Goal: Transaction & Acquisition: Obtain resource

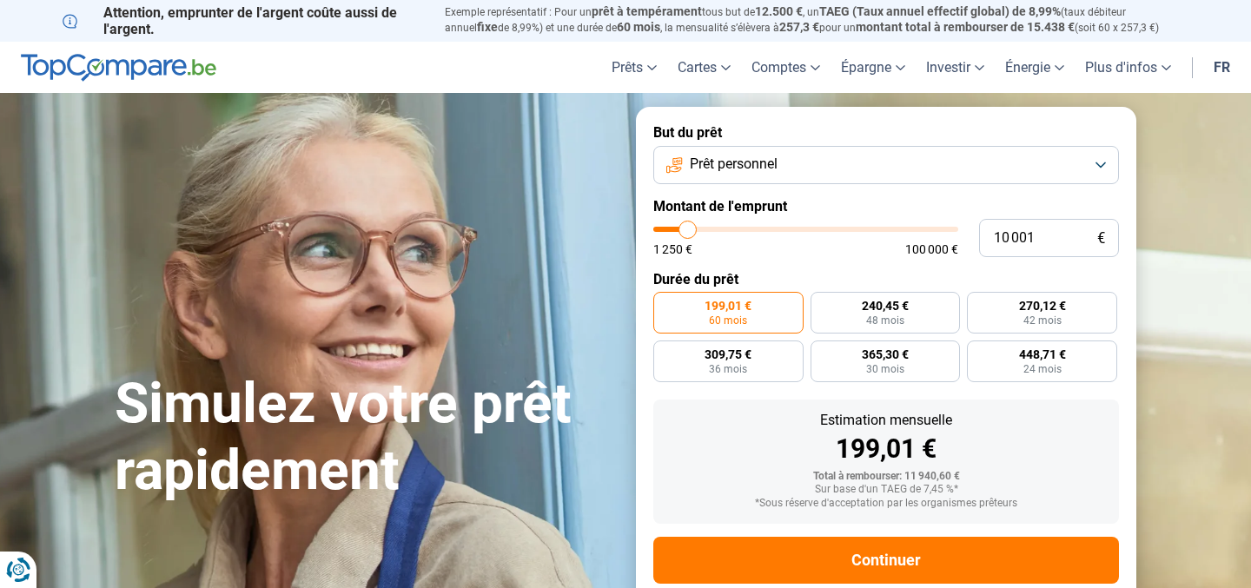
type input "15 500"
type input "15500"
click at [704, 232] on input "range" at bounding box center [805, 229] width 305 height 5
radio input "false"
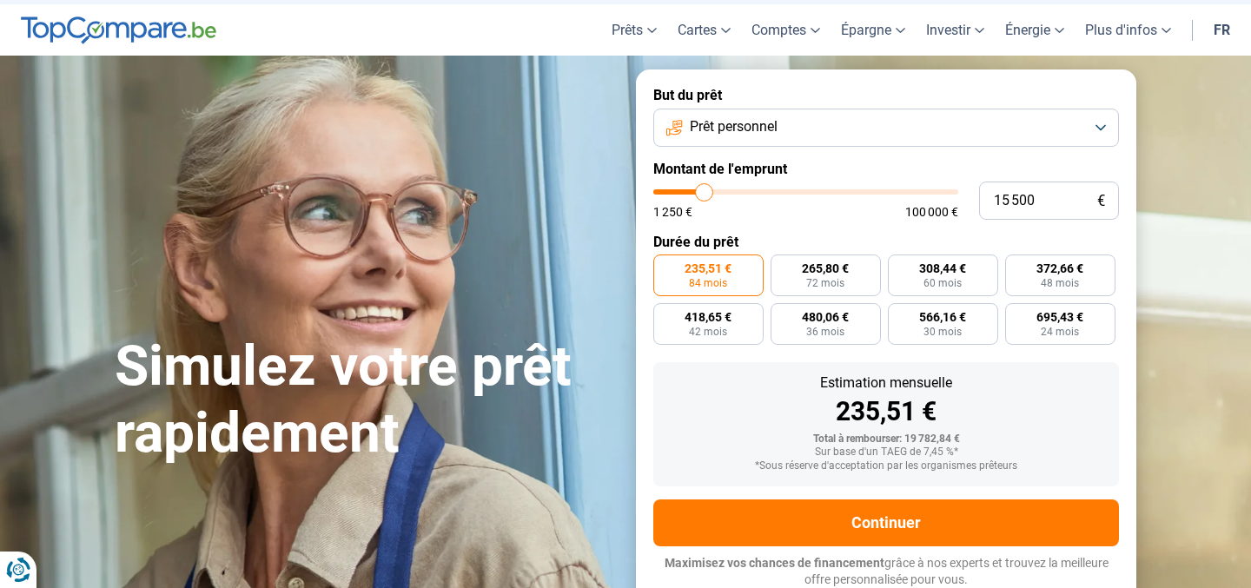
scroll to position [38, 0]
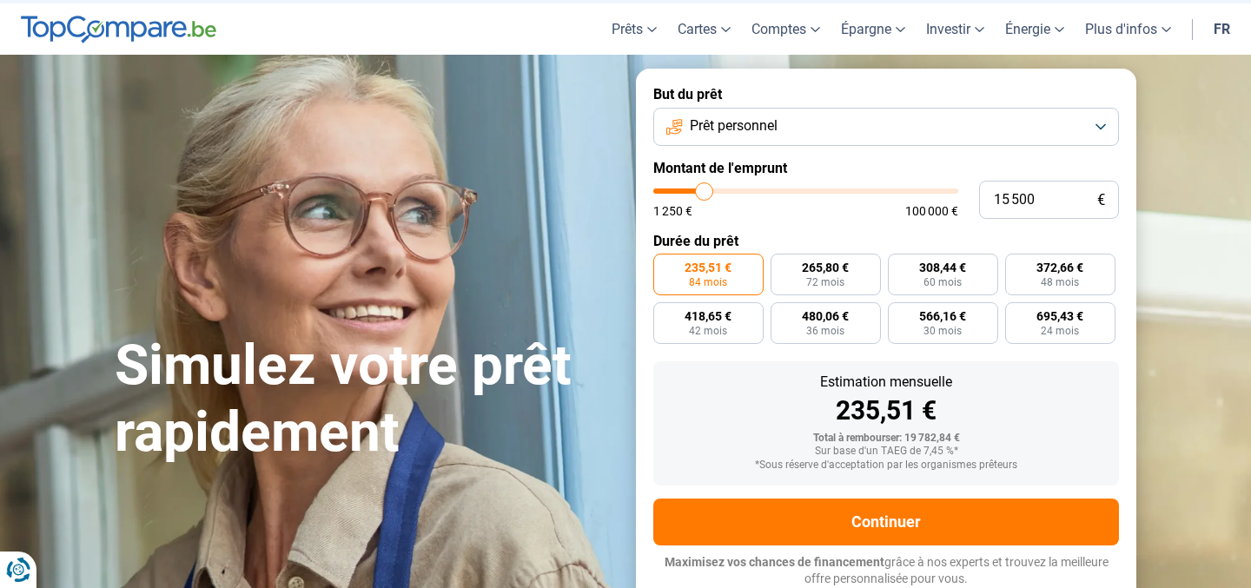
click at [767, 555] on span "Maximisez vos chances de financement" at bounding box center [775, 562] width 220 height 14
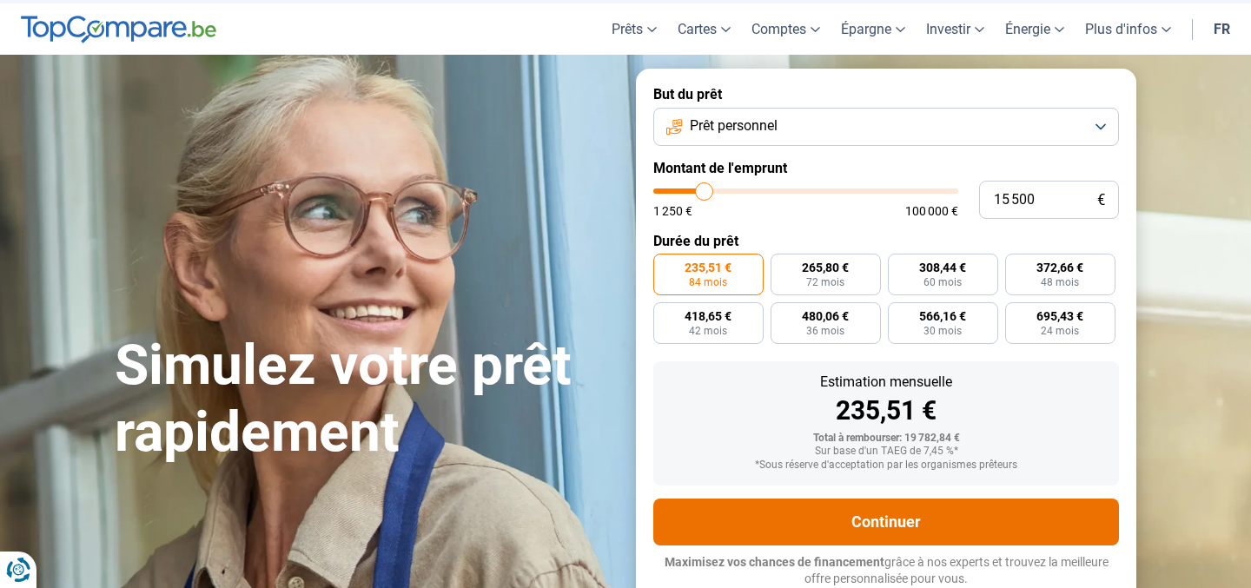
click at [753, 527] on button "Continuer" at bounding box center [886, 522] width 466 height 47
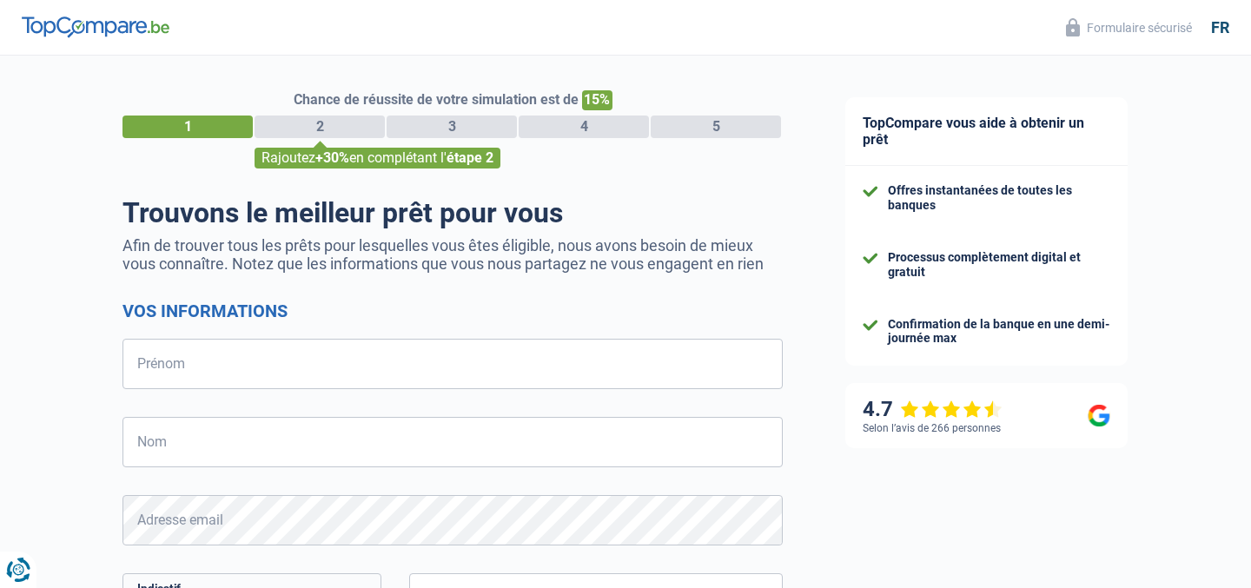
select select "32"
click at [268, 371] on input "Prénom" at bounding box center [453, 364] width 660 height 50
type input "AB"
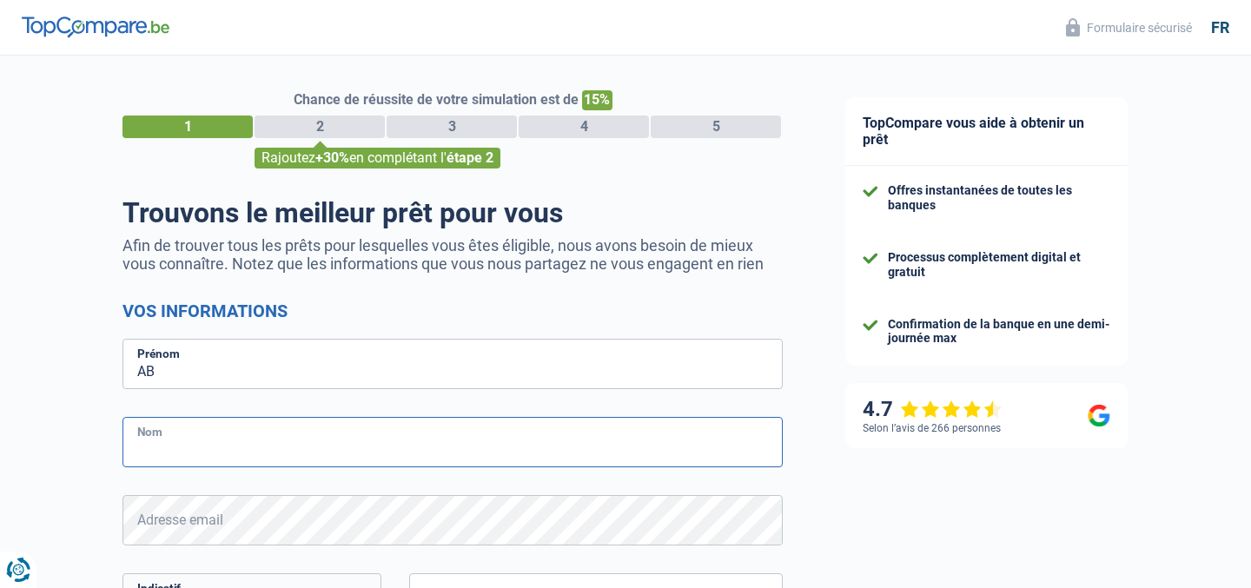
click at [228, 454] on input "Nom" at bounding box center [453, 442] width 660 height 50
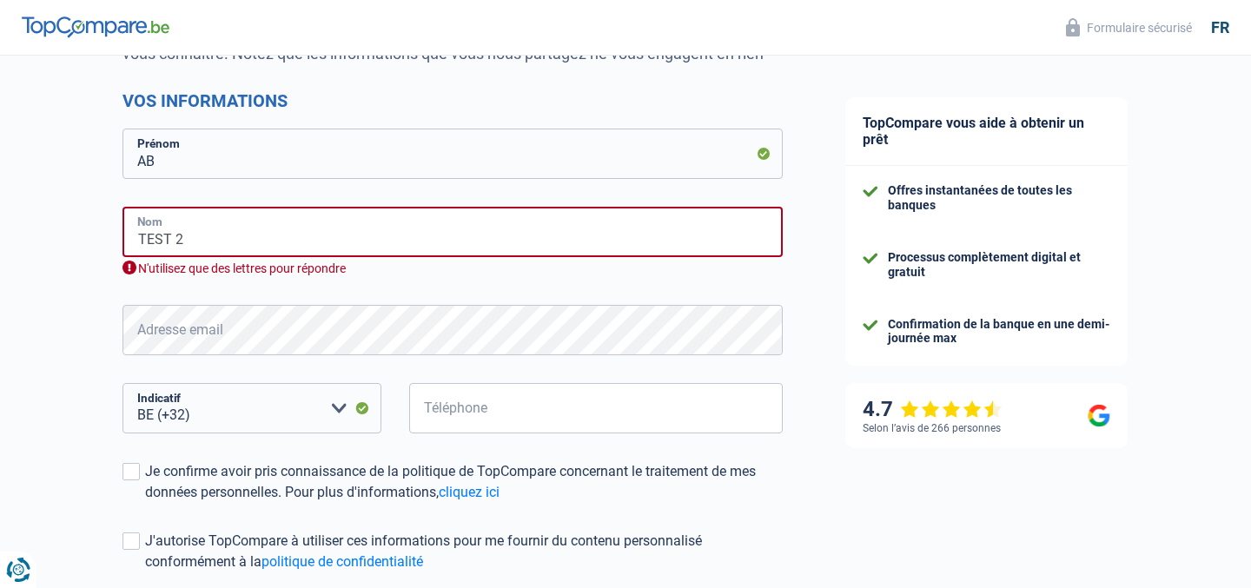
click at [196, 241] on input "TEST 2" at bounding box center [453, 232] width 660 height 50
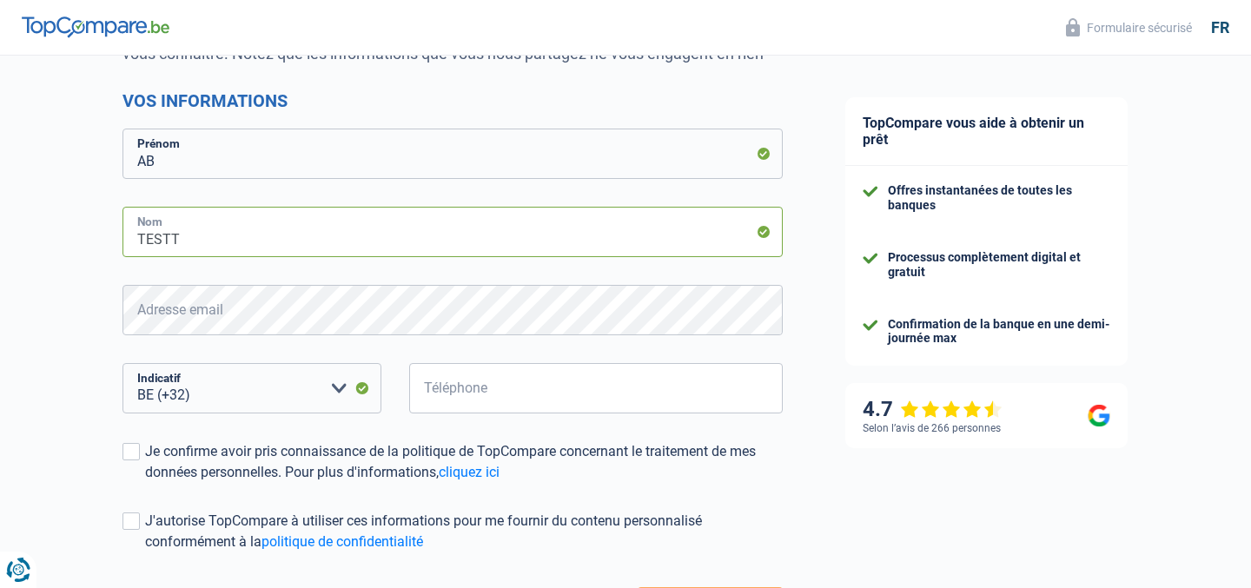
click at [141, 234] on input "TESTT" at bounding box center [453, 232] width 660 height 50
type input "TTESTT"
click at [202, 275] on form "Vos informations AB Prénom TTESTT Nom Adresse email Tous les champs sont obliga…" at bounding box center [453, 360] width 660 height 541
click at [452, 401] on input "Téléphone" at bounding box center [596, 388] width 374 height 50
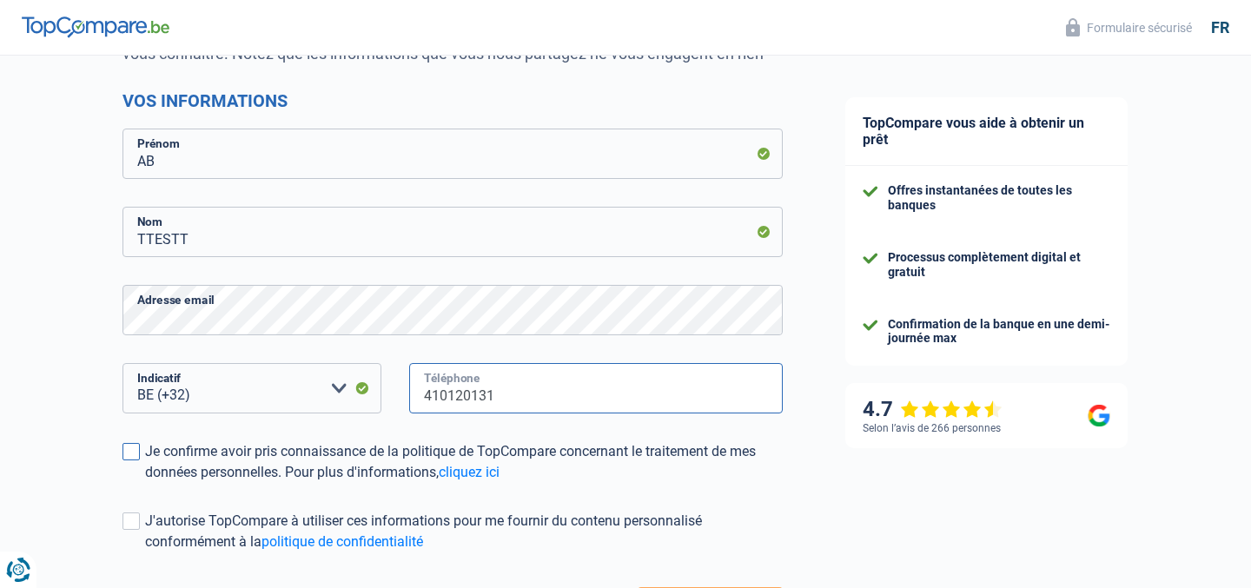
type input "410120131"
click at [292, 454] on div "Je confirme avoir pris connaissance de la politique de TopCompare concernant le…" at bounding box center [464, 462] width 638 height 42
click at [145, 483] on input "Je confirme avoir pris connaissance de la politique de TopCompare concernant le…" at bounding box center [145, 483] width 0 height 0
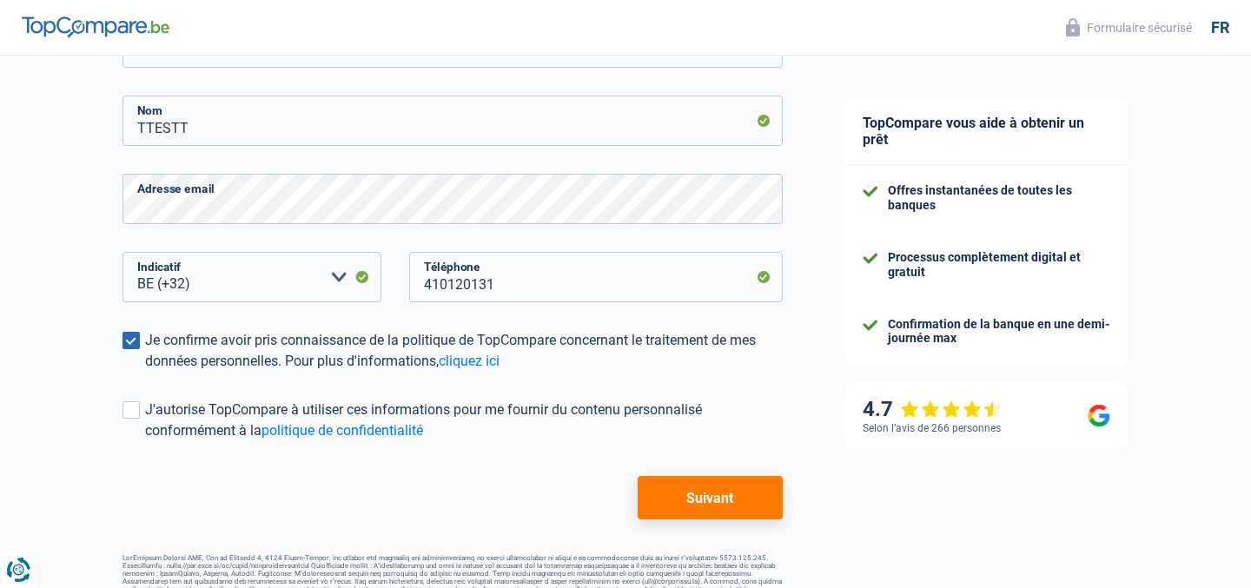
click at [699, 481] on button "Suivant" at bounding box center [710, 497] width 145 height 43
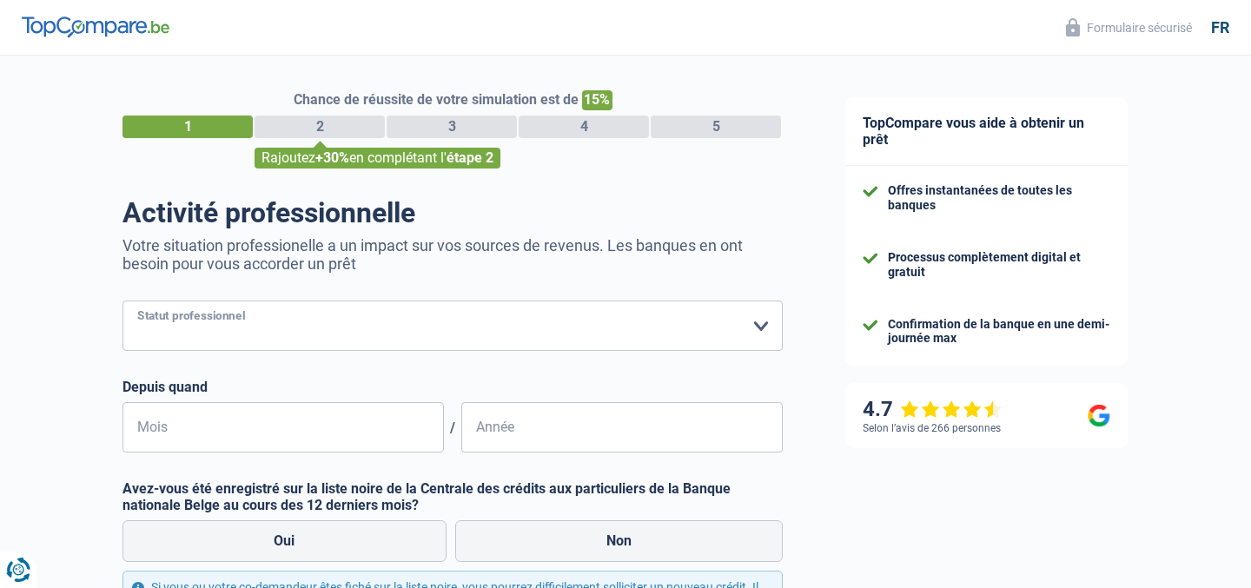
click at [487, 314] on select "Ouvrier Employé privé Employé public Invalide Indépendant Pensionné Chômeur Mut…" at bounding box center [453, 326] width 660 height 50
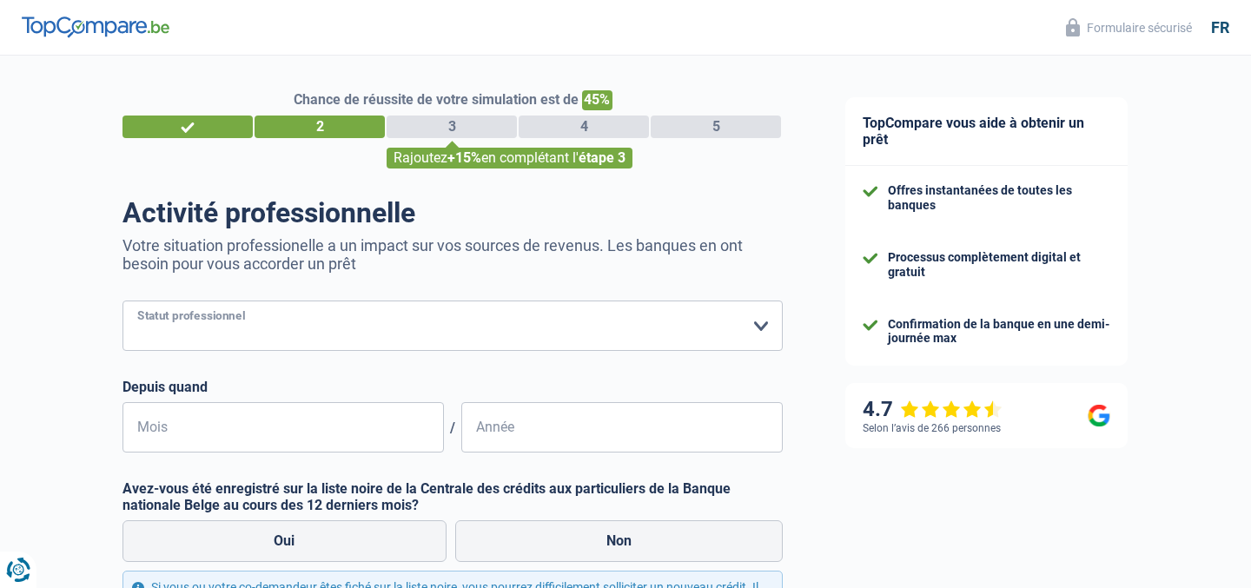
select select "cpasMargin"
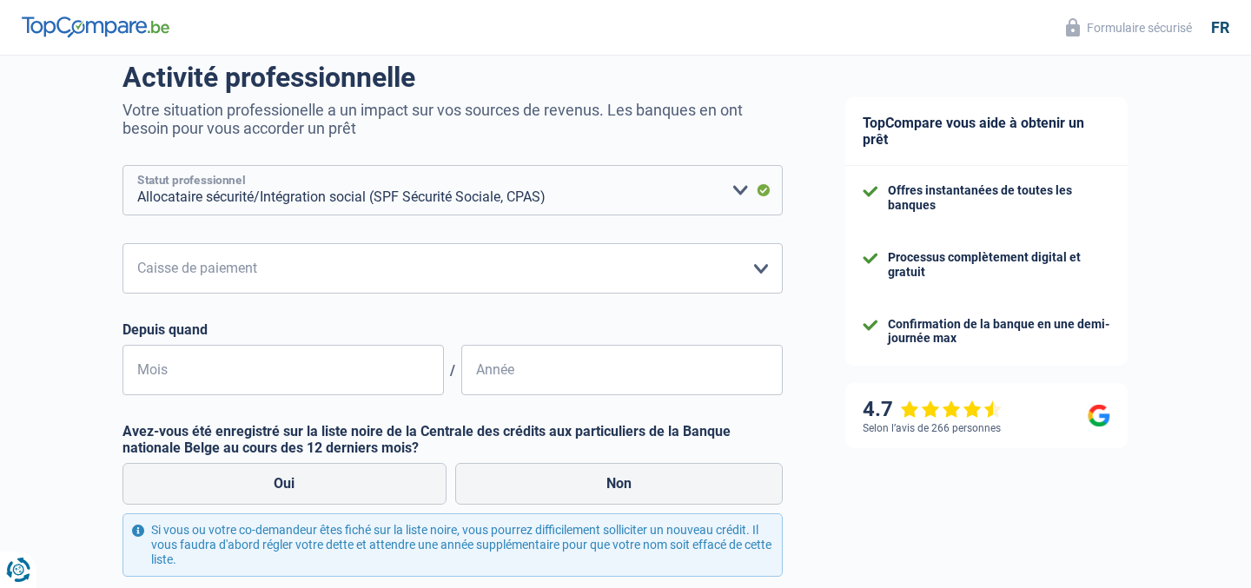
scroll to position [150, 0]
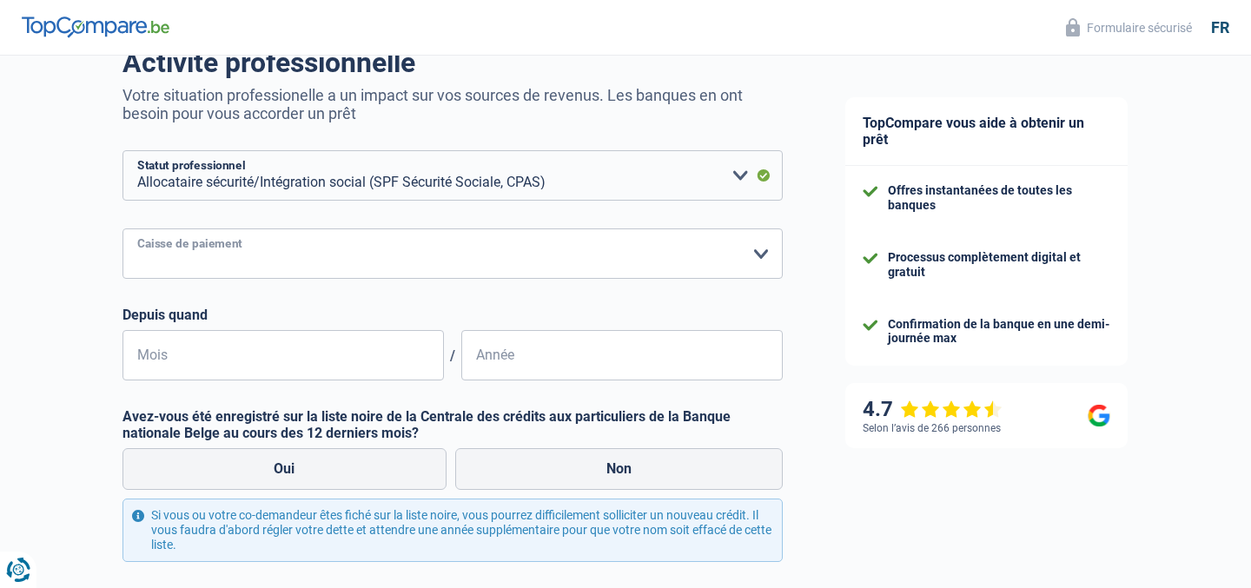
click at [334, 247] on select "SPF Sécurité Sociale Autre Veuillez sélectionner une option" at bounding box center [453, 254] width 660 height 50
select select "spf"
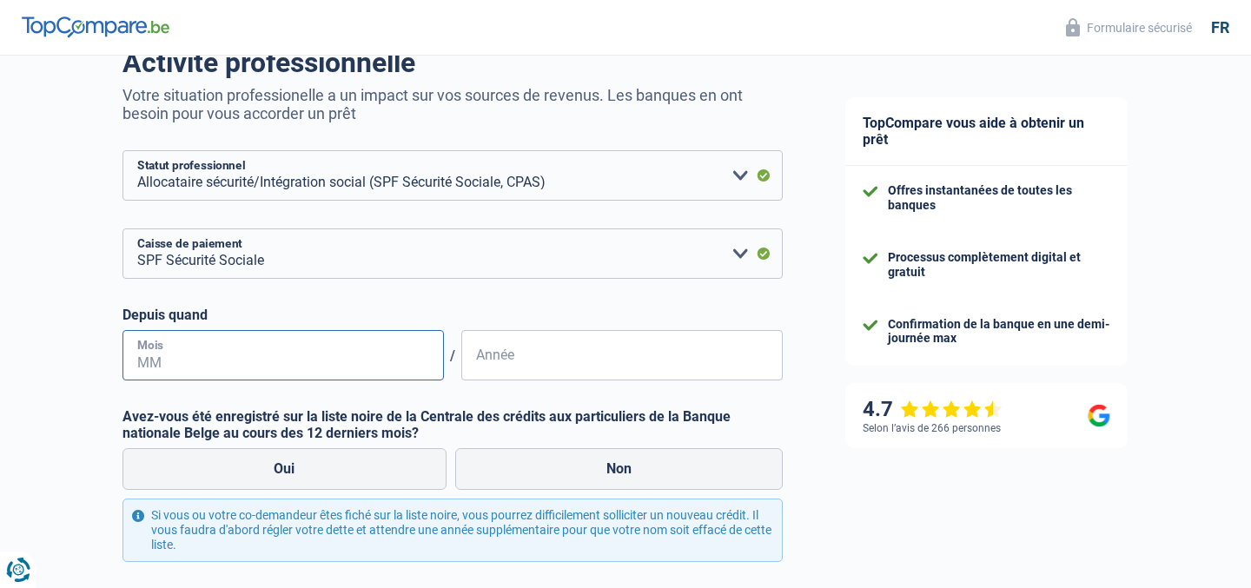
click at [347, 344] on input "Mois" at bounding box center [284, 355] width 322 height 50
type input "2"
type input "2020"
click at [536, 452] on label "Non" at bounding box center [619, 469] width 328 height 42
click at [536, 452] on input "Non" at bounding box center [619, 469] width 328 height 42
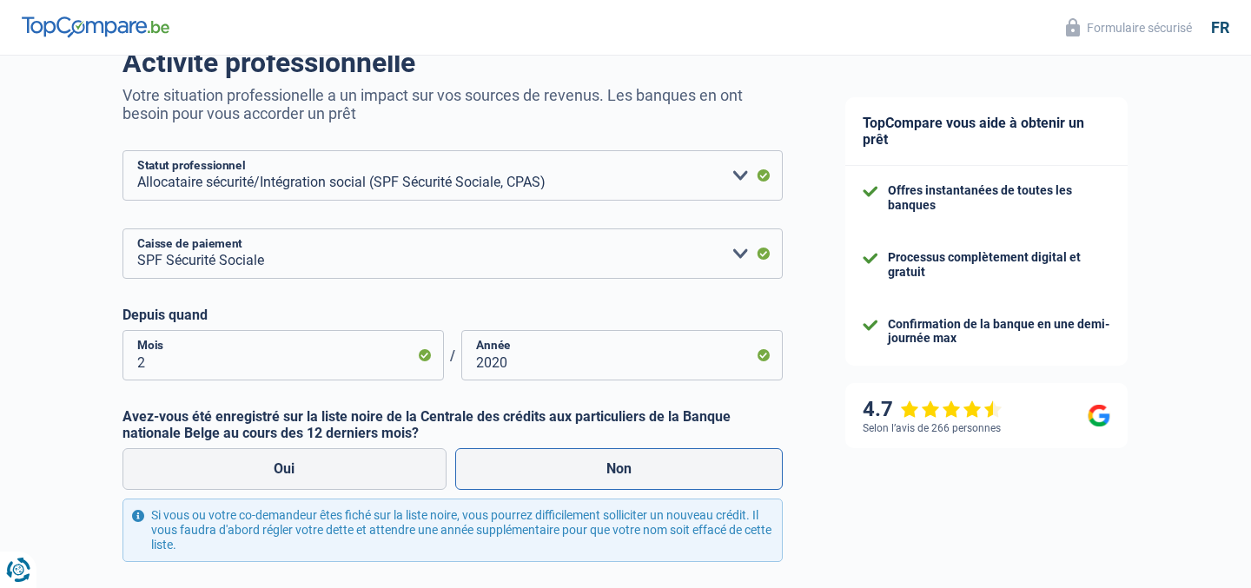
radio input "true"
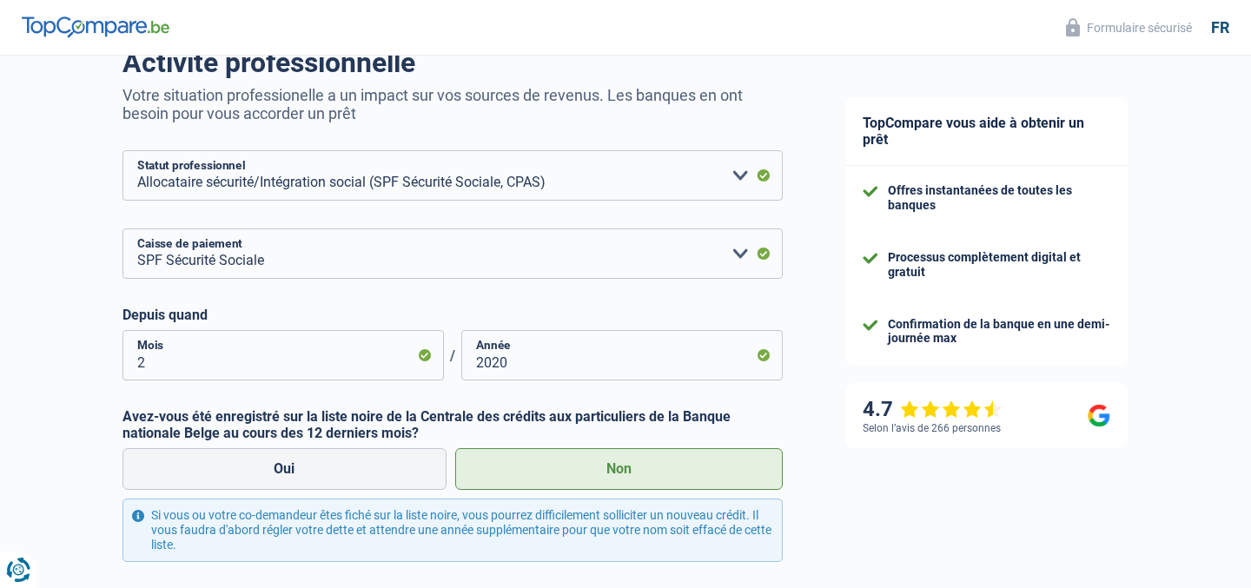
click at [535, 452] on label "Non" at bounding box center [619, 469] width 328 height 42
click at [535, 452] on input "Non" at bounding box center [619, 469] width 328 height 42
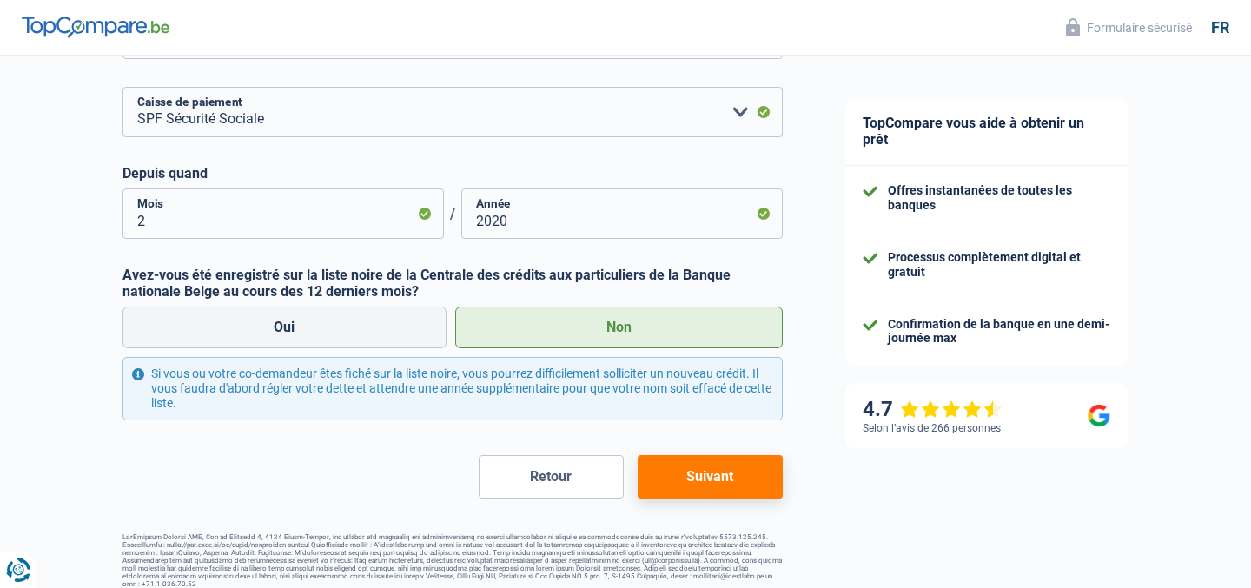
click at [706, 494] on button "Suivant" at bounding box center [710, 476] width 145 height 43
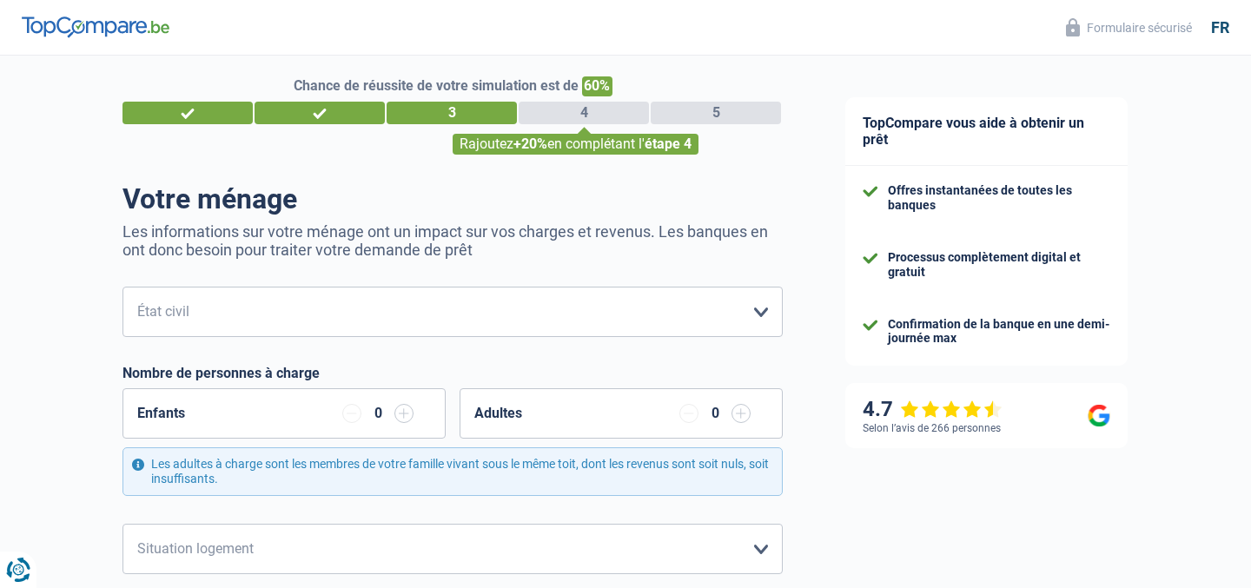
scroll to position [3, 0]
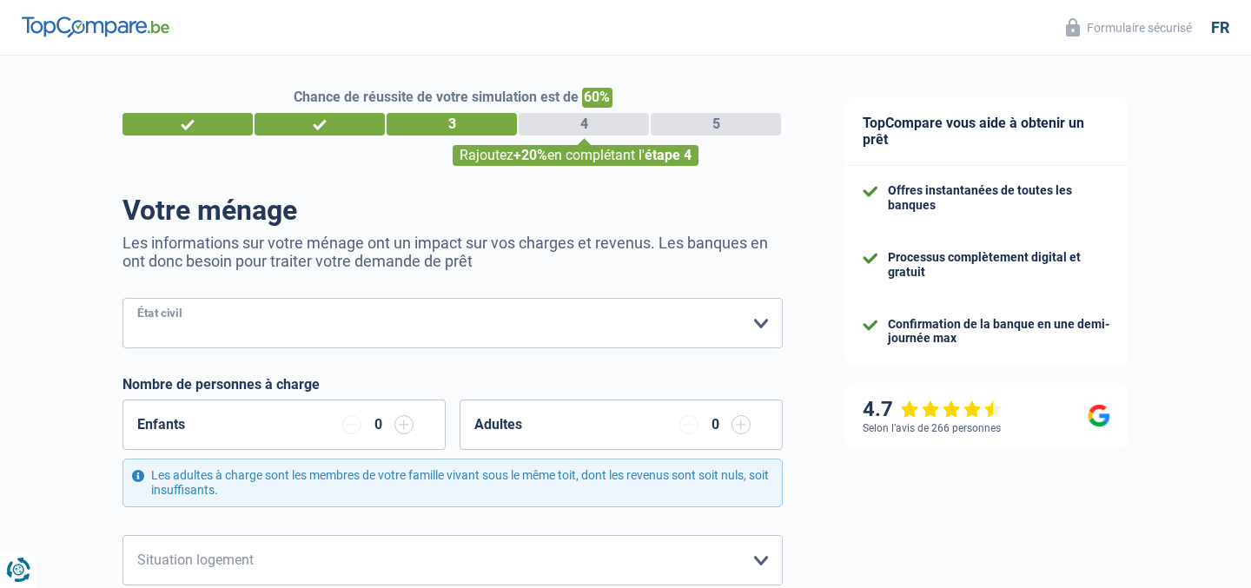
click at [282, 307] on select "Célibataire Marié(e) Cohabitant(e) légal(e) Divorcé(e) Veuf(ve) Séparé (de fait…" at bounding box center [453, 323] width 660 height 50
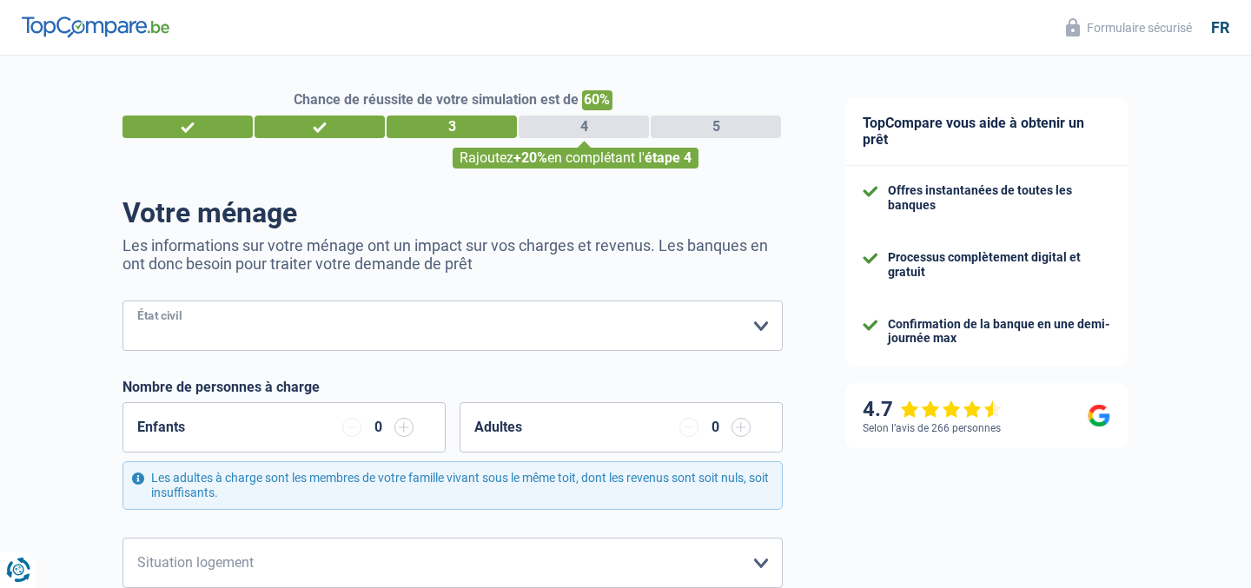
select select "single"
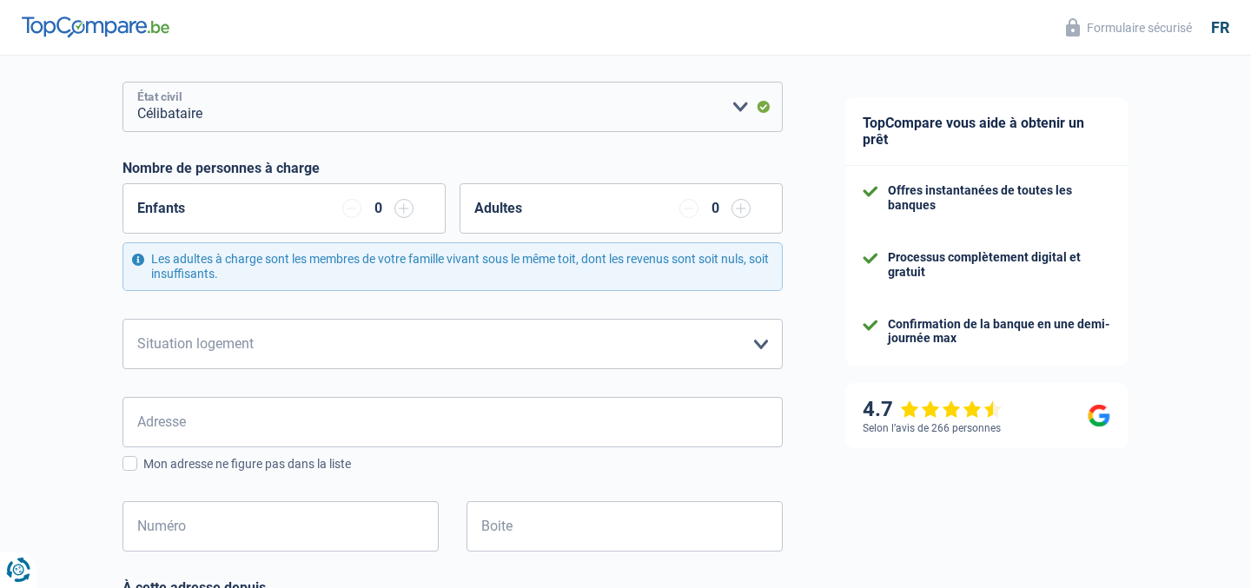
scroll to position [315, 0]
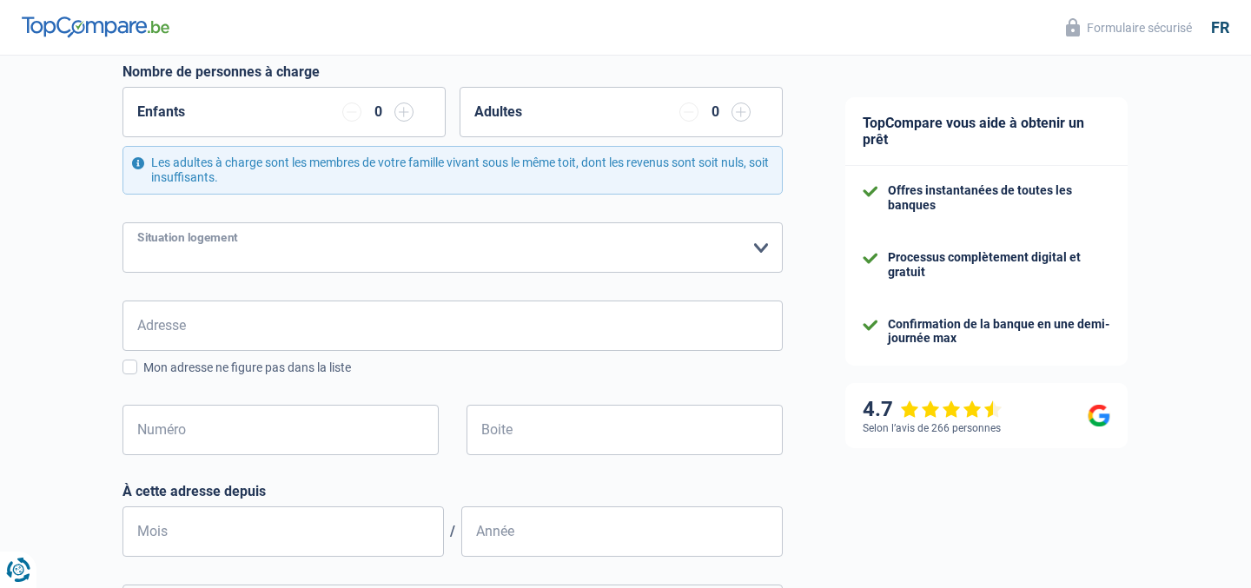
click at [254, 235] on select "Locataire Propriétaire avec prêt hypothécaire Propriétaire sans prêt hypothécai…" at bounding box center [453, 247] width 660 height 50
select select "ownerWithoutMortgage"
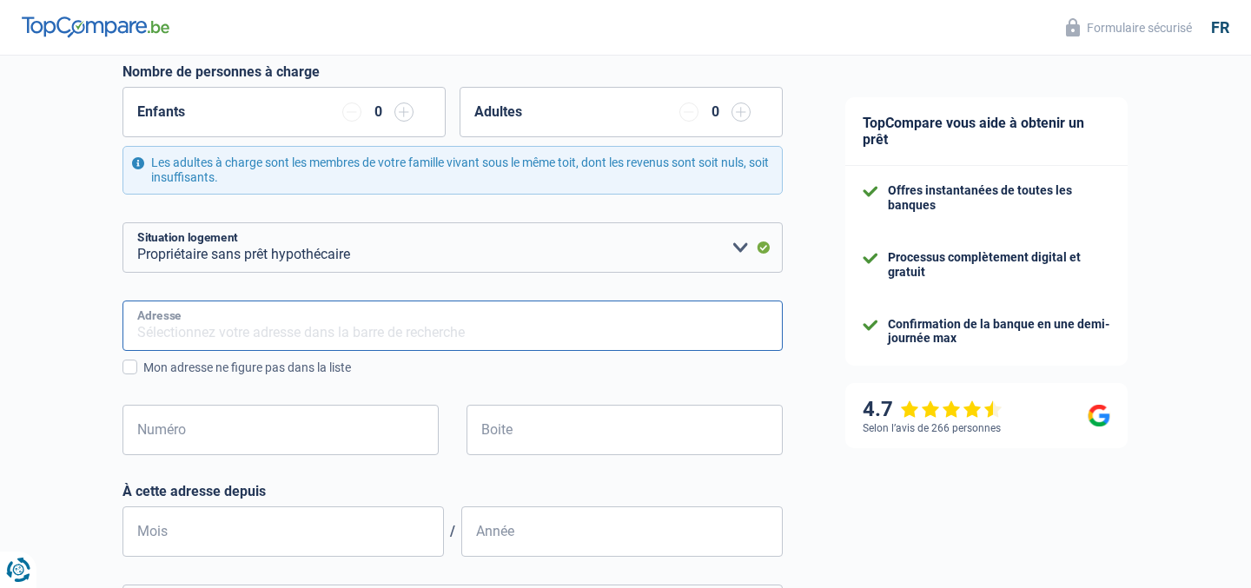
click at [270, 305] on input "Adresse" at bounding box center [453, 326] width 660 height 50
type input "q"
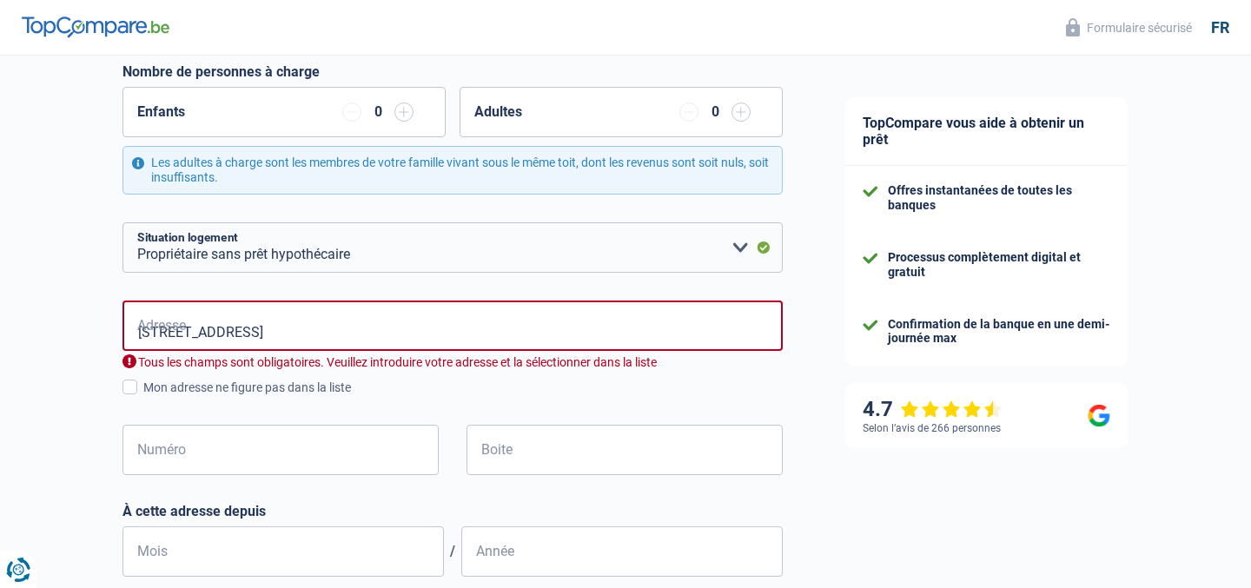
type input "Rue de la Loi, 1040, Bruxelles, BE"
type input "89"
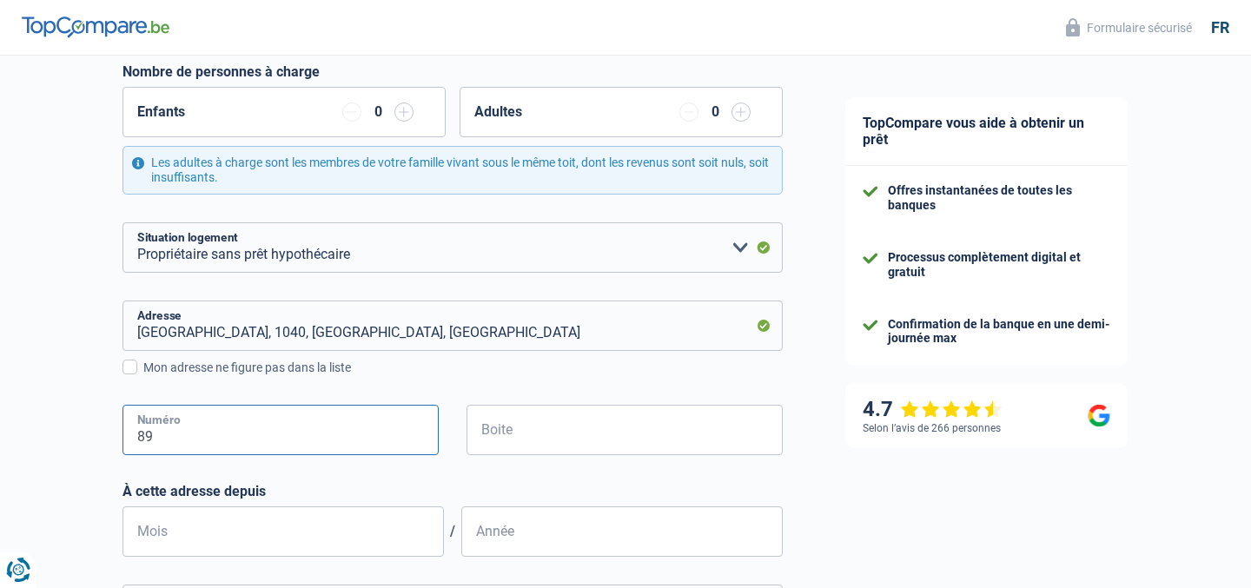
click at [213, 429] on input "89" at bounding box center [281, 430] width 316 height 50
click at [216, 532] on input "Mois" at bounding box center [284, 532] width 322 height 50
type input "12"
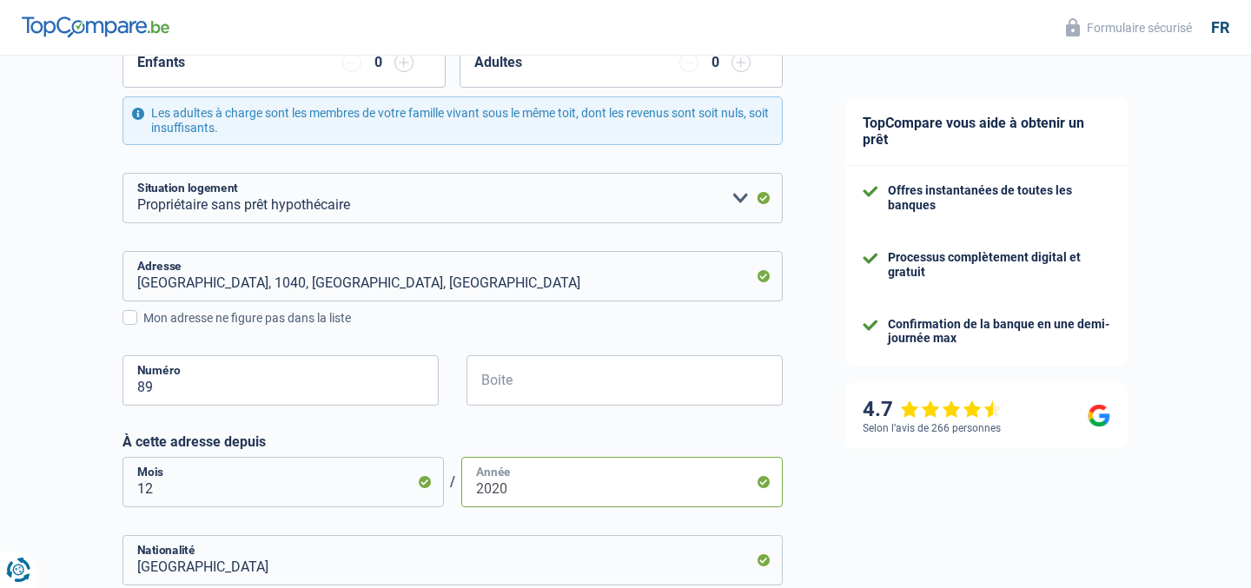
scroll to position [735, 0]
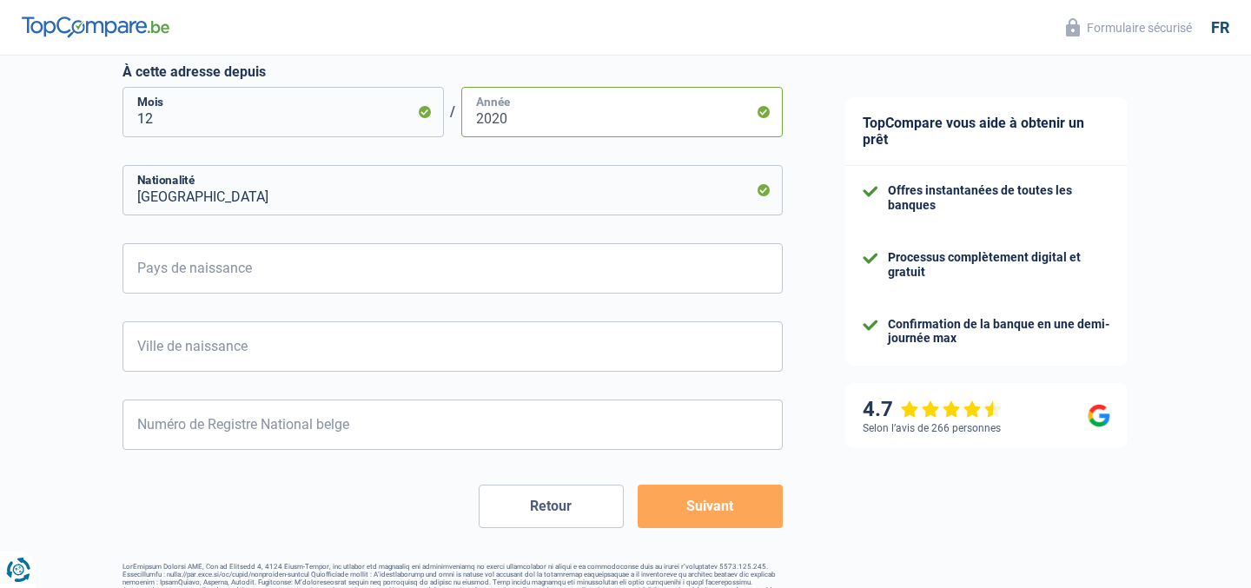
type input "2020"
click at [293, 294] on form "Célibataire Marié(e) Cohabitant(e) légal(e) Divorcé(e) Veuf(ve) Séparé (de fait…" at bounding box center [453, 47] width 660 height 963
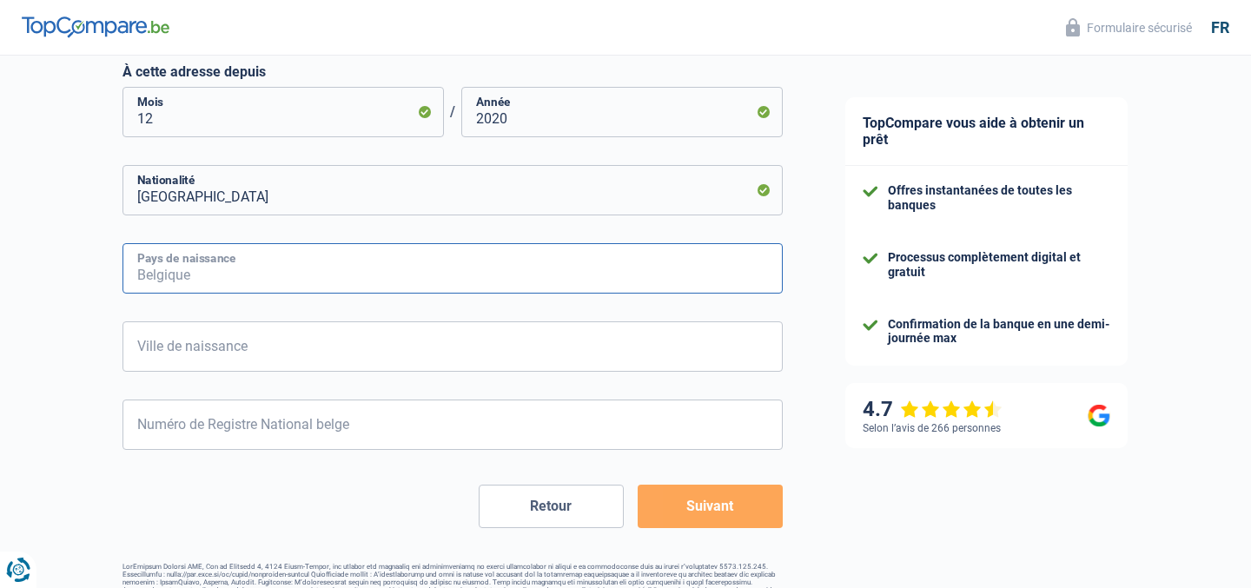
click at [285, 282] on input "Pays de naissance" at bounding box center [453, 268] width 660 height 50
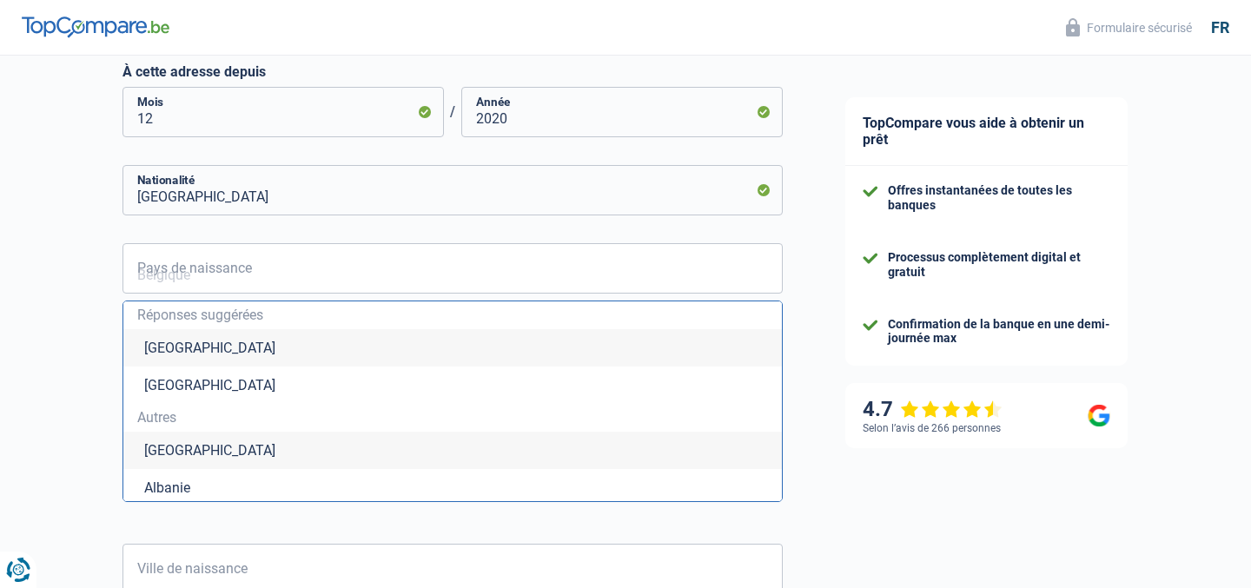
click at [171, 348] on li "Belgique" at bounding box center [452, 347] width 659 height 37
type input "Belgique"
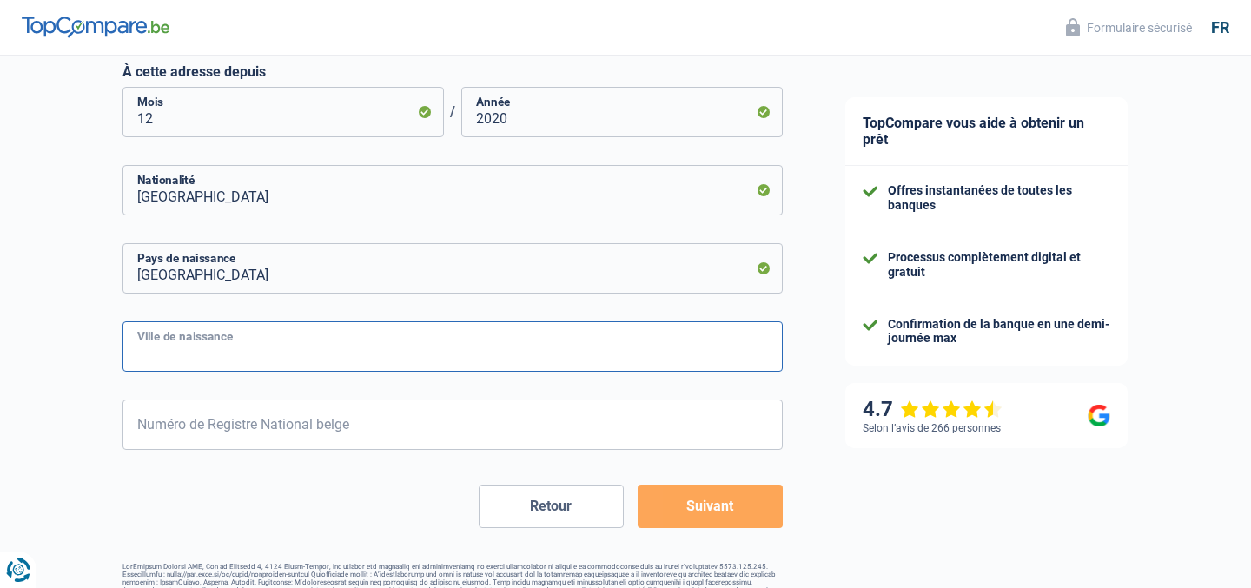
click at [200, 352] on input "Ville de naissance" at bounding box center [453, 347] width 660 height 50
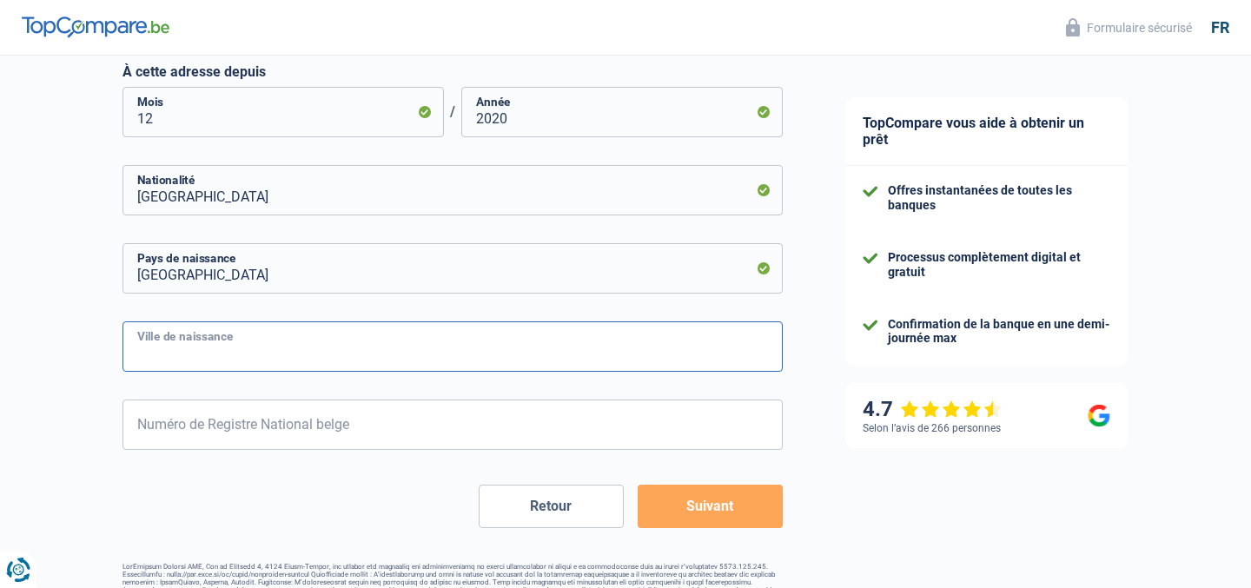
click at [175, 366] on input "Ville de naissance" at bounding box center [453, 347] width 660 height 50
type input "Brussels"
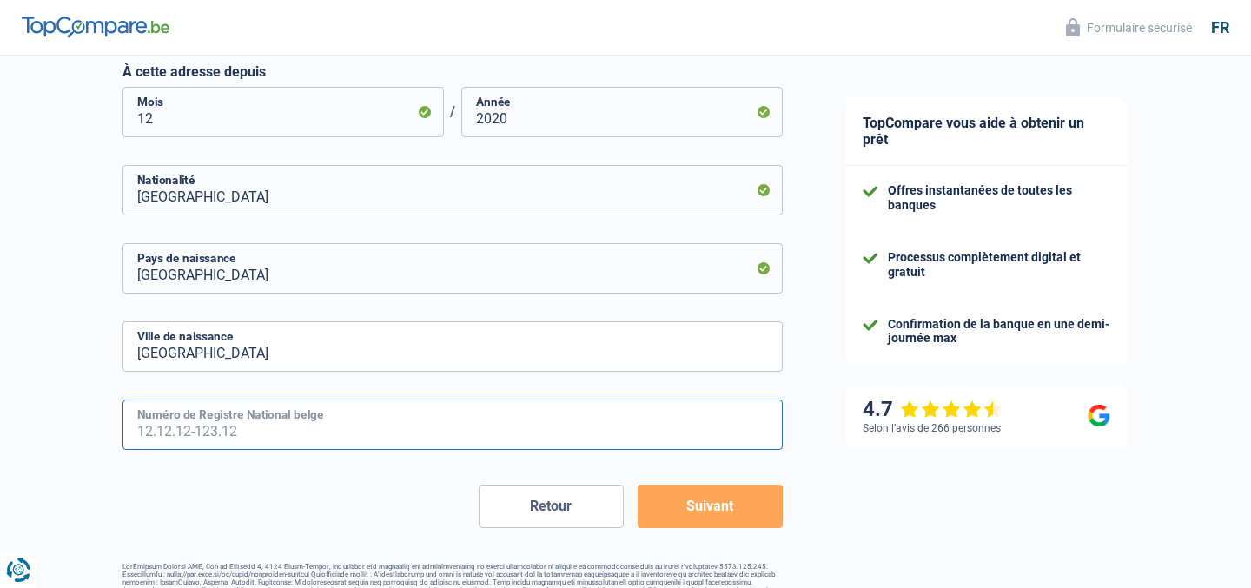
click at [182, 425] on input "Numéro de Registre National belge" at bounding box center [453, 425] width 660 height 50
type input "98.05.16-327.25"
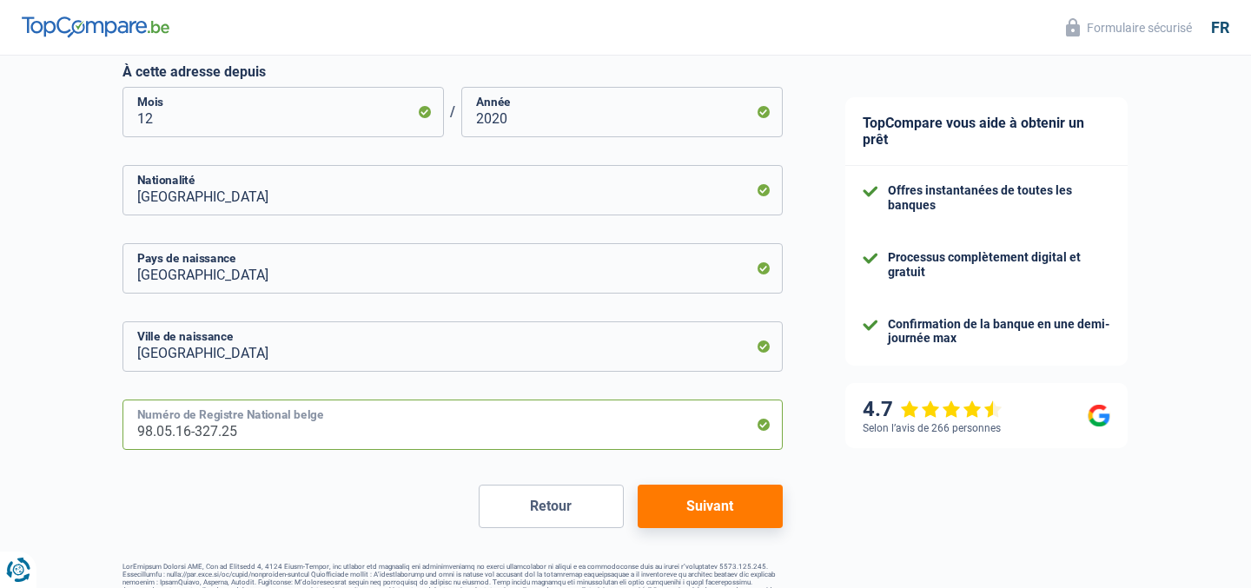
click at [653, 443] on input "98.05.16-327.25" at bounding box center [453, 425] width 660 height 50
click at [655, 497] on button "Suivant" at bounding box center [710, 506] width 145 height 43
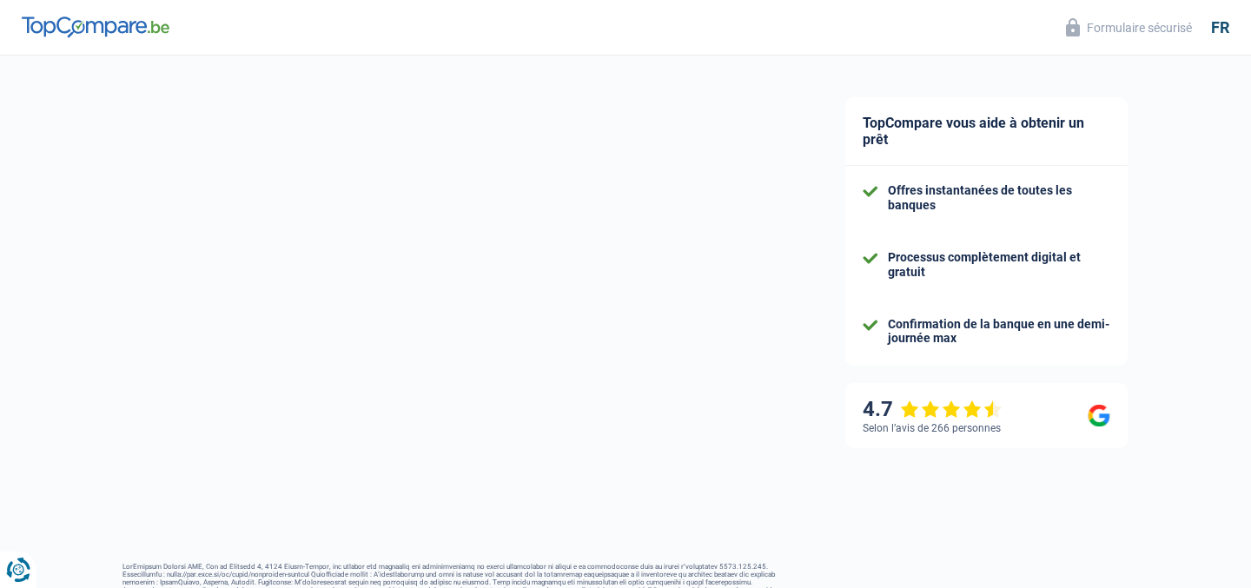
select select "socialSecurity"
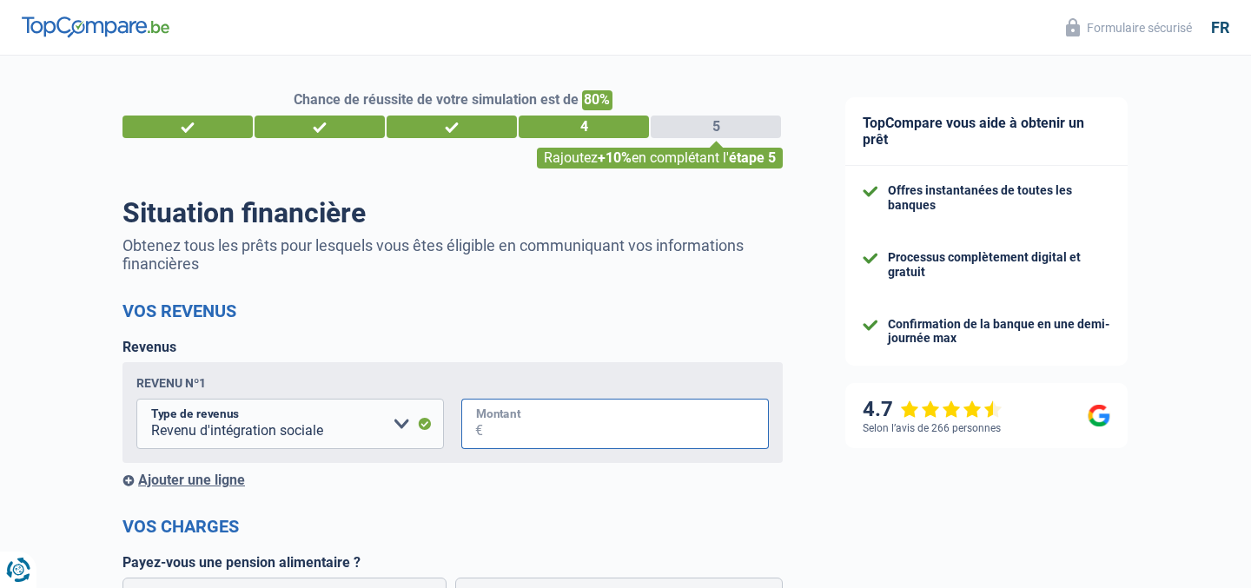
click at [548, 407] on input "Montant" at bounding box center [626, 424] width 286 height 50
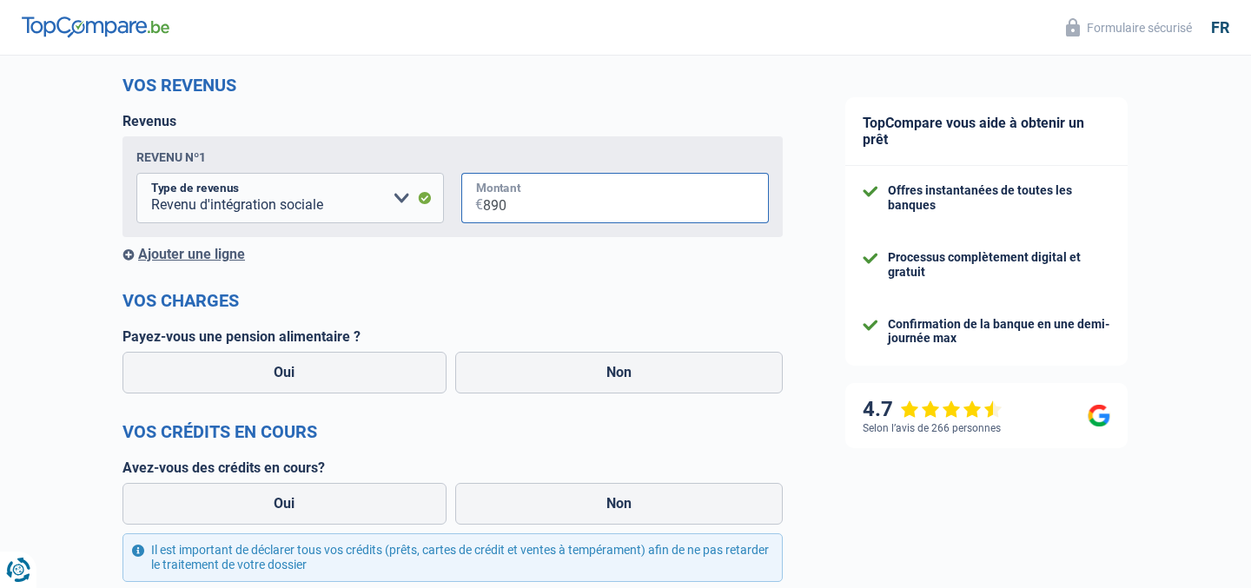
scroll to position [330, 0]
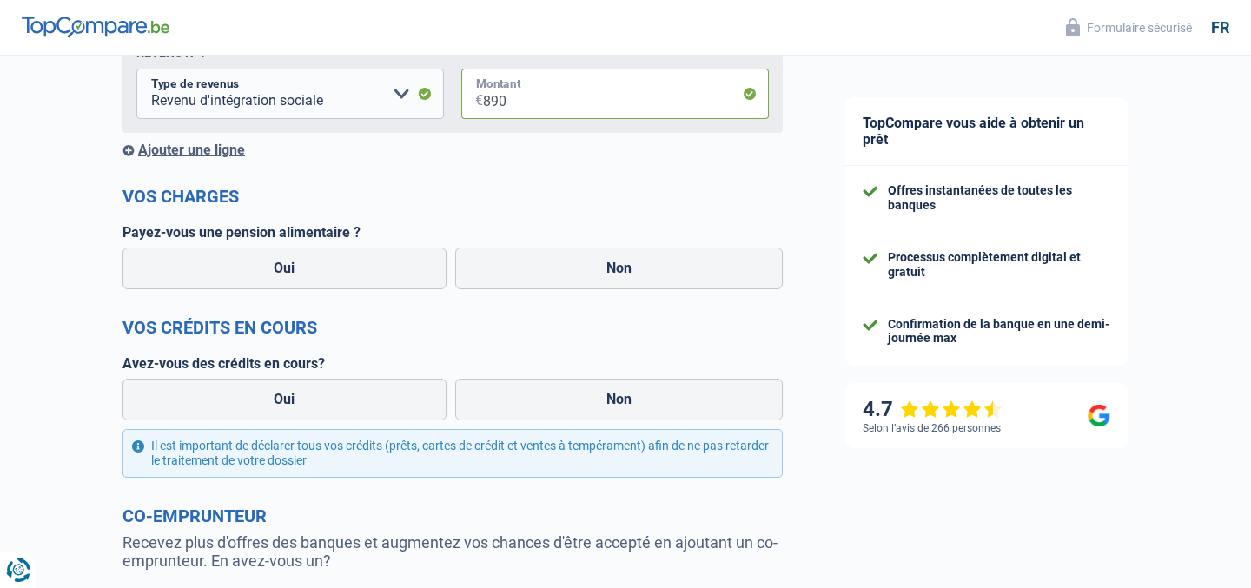
type input "890"
click at [626, 295] on form "Vos revenus Revenus Revenu nº1 Allocation d'handicap Allocations chômage Alloca…" at bounding box center [453, 355] width 660 height 771
click at [636, 264] on label "Non" at bounding box center [619, 269] width 328 height 42
click at [636, 264] on input "Non" at bounding box center [619, 269] width 328 height 42
radio input "true"
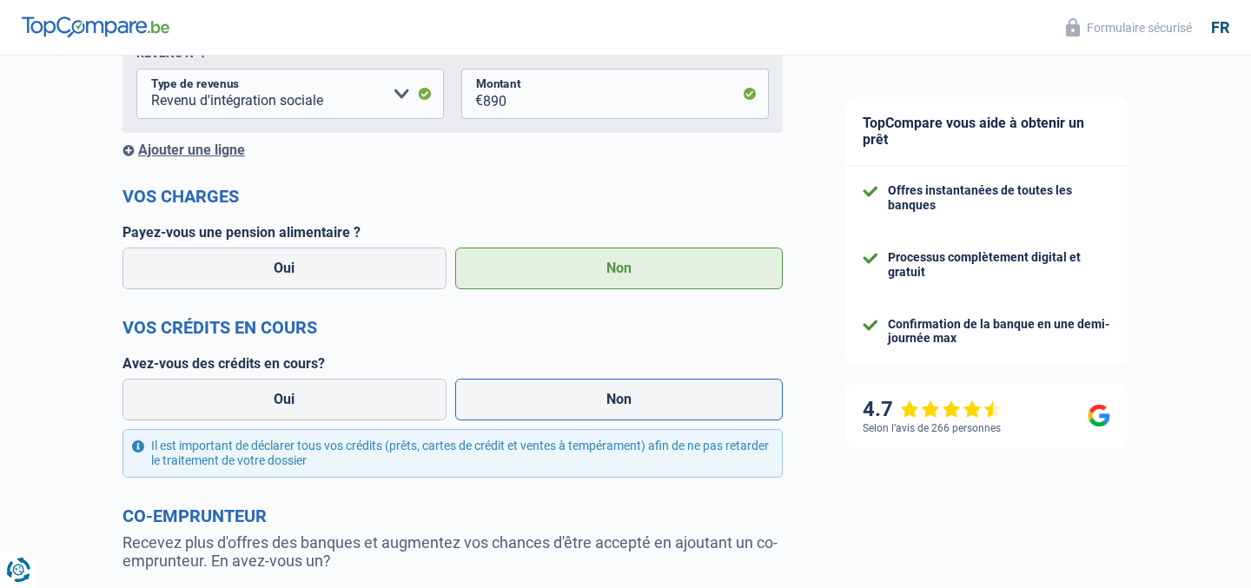
click at [636, 413] on label "Non" at bounding box center [619, 400] width 328 height 42
click at [636, 413] on input "Non" at bounding box center [619, 400] width 328 height 42
radio input "true"
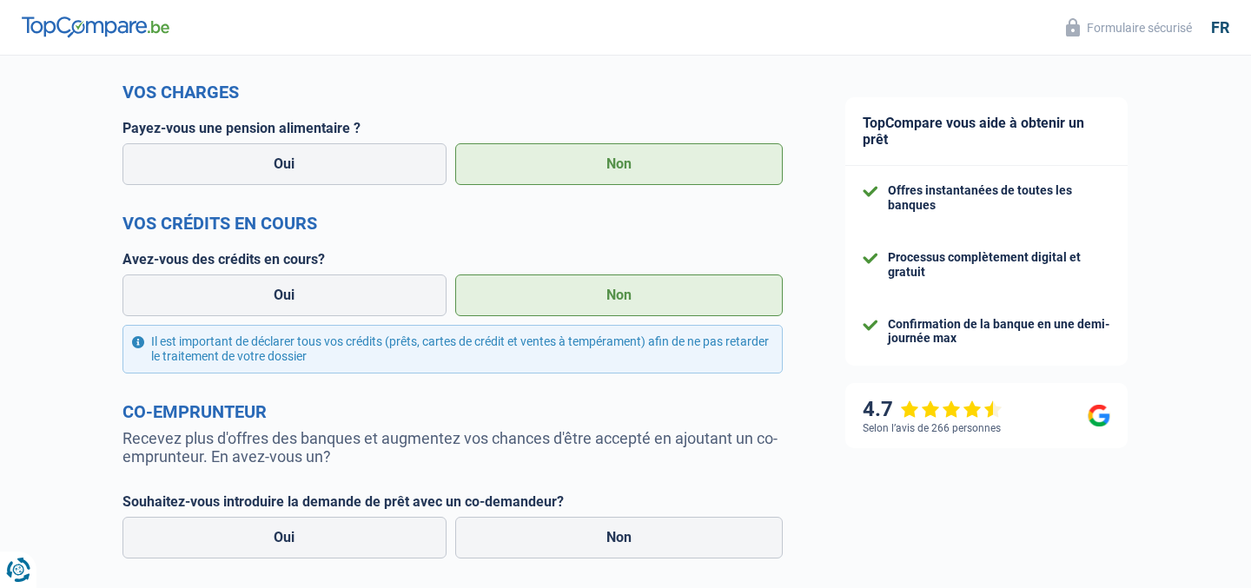
scroll to position [581, 0]
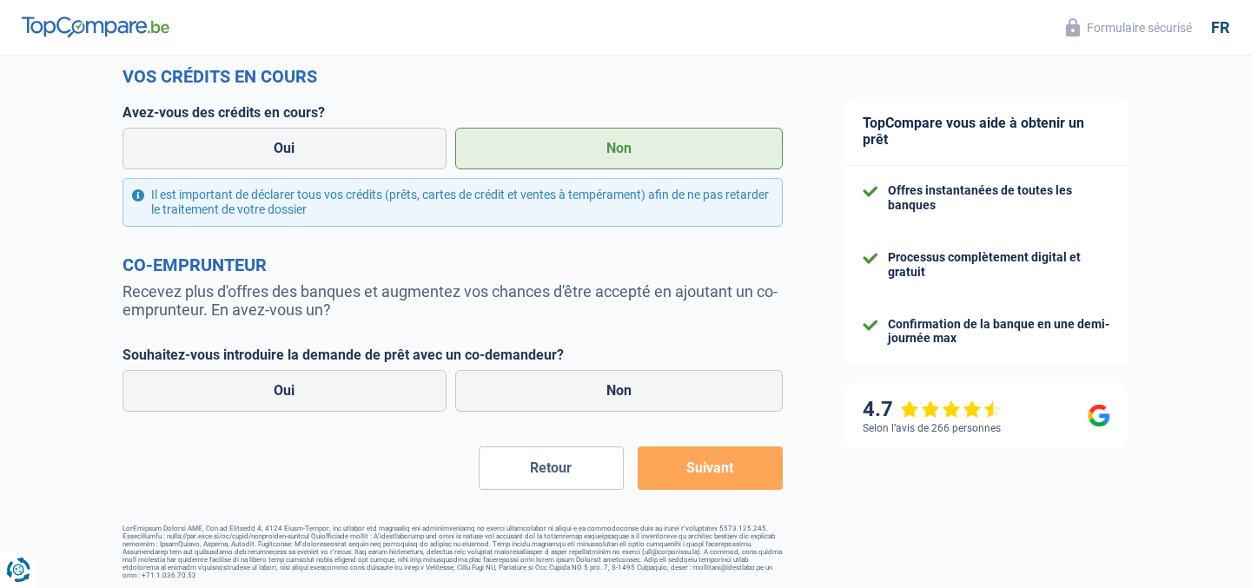
click at [643, 426] on form "Vos revenus Revenus Revenu nº1 Allocation d'handicap Allocations chômage Alloca…" at bounding box center [453, 104] width 660 height 771
click at [646, 403] on label "Non" at bounding box center [619, 391] width 328 height 42
click at [646, 403] on input "Non" at bounding box center [619, 391] width 328 height 42
radio input "true"
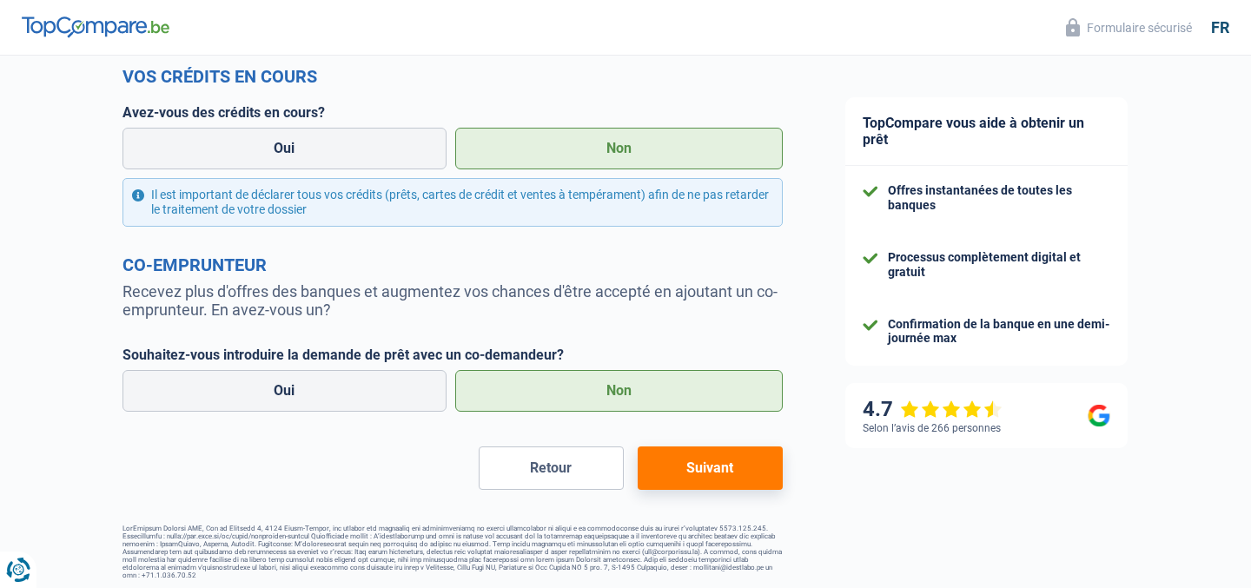
click at [710, 483] on button "Suivant" at bounding box center [710, 468] width 145 height 43
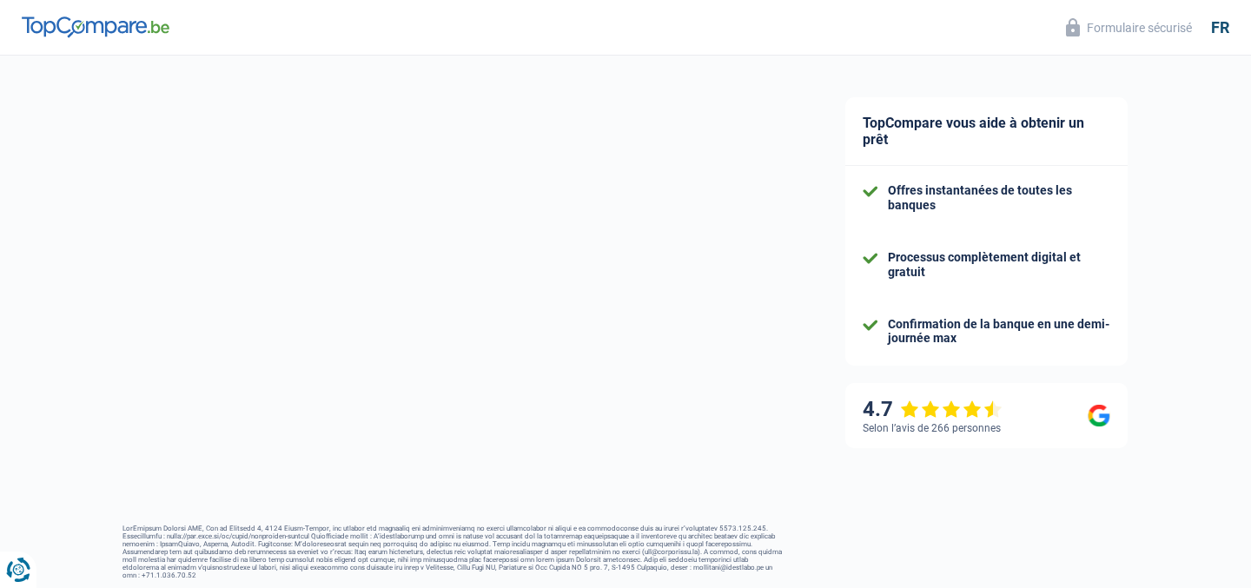
select select "84"
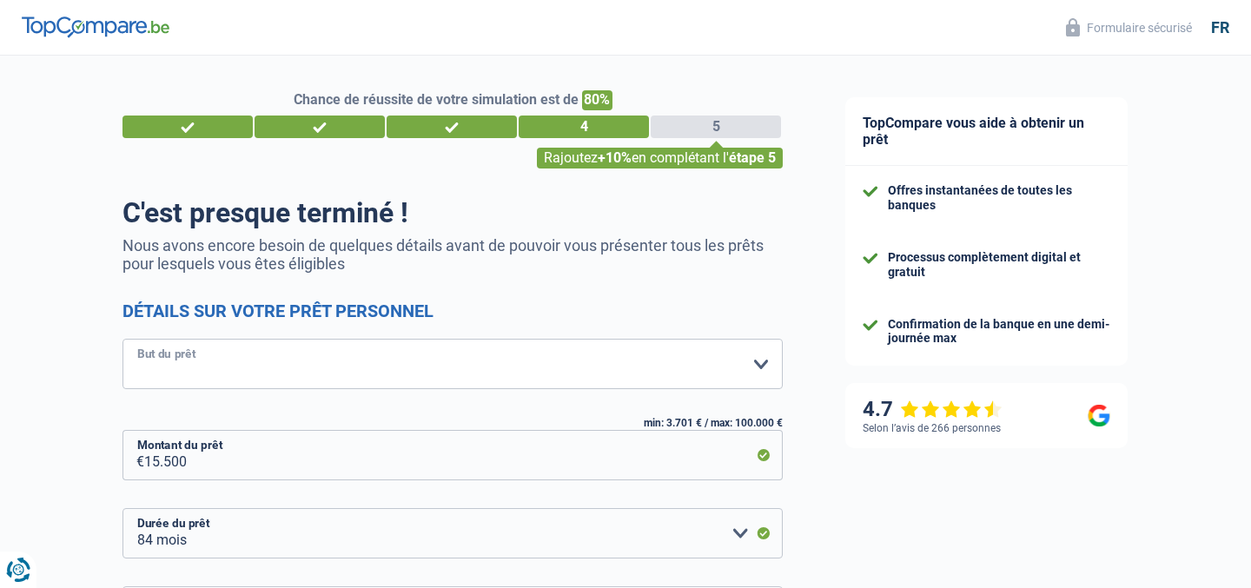
click at [601, 382] on select "Confort maison: meubles, textile, peinture, électroménager, outillage non-profe…" at bounding box center [453, 364] width 660 height 50
select select "movingOrInstallation"
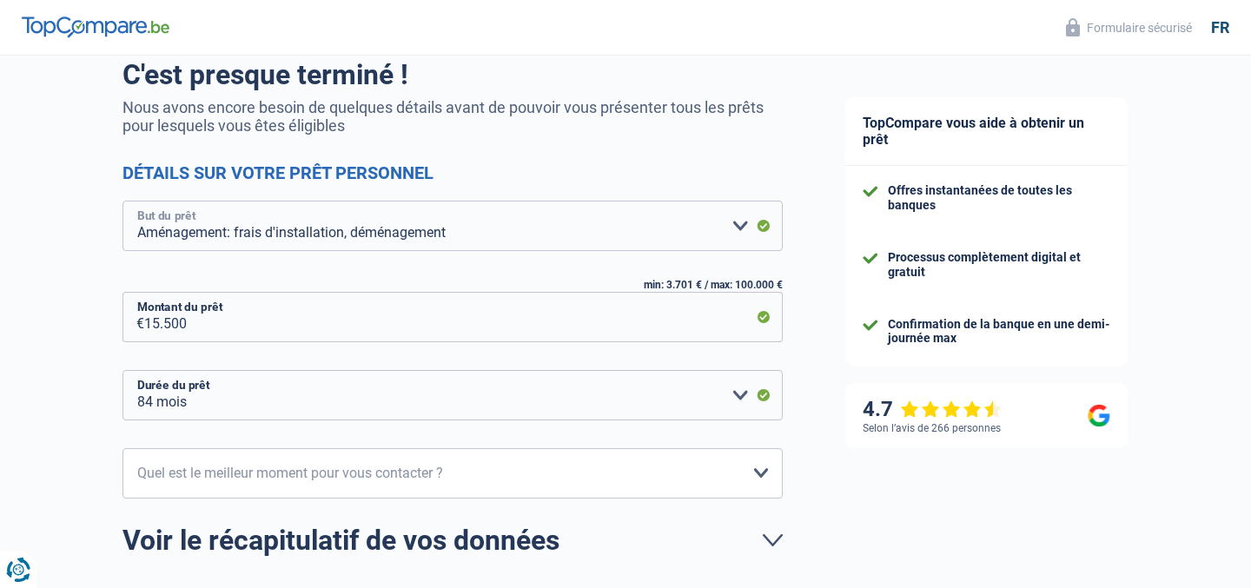
scroll to position [280, 0]
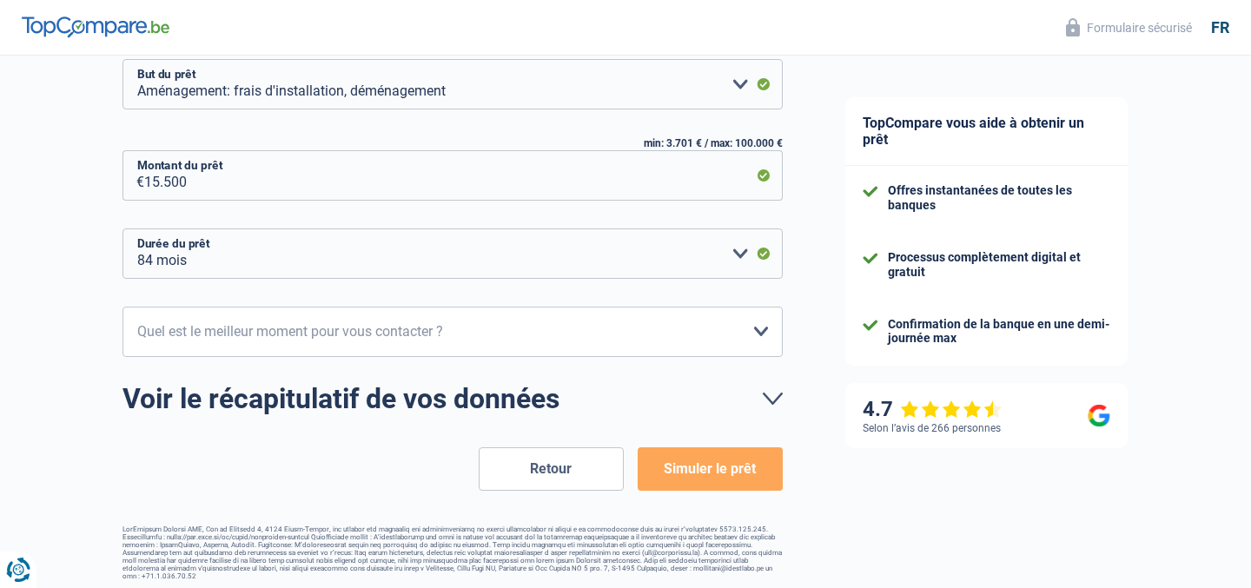
click at [594, 365] on form "C'est presque terminé ! Nous avons encore besoin de quelques détails avant de p…" at bounding box center [453, 204] width 660 height 574
click at [594, 350] on select "10h-12h 12h-14h 14h-16h 16h-18h Veuillez sélectionner une option" at bounding box center [453, 332] width 660 height 50
select select "16-18"
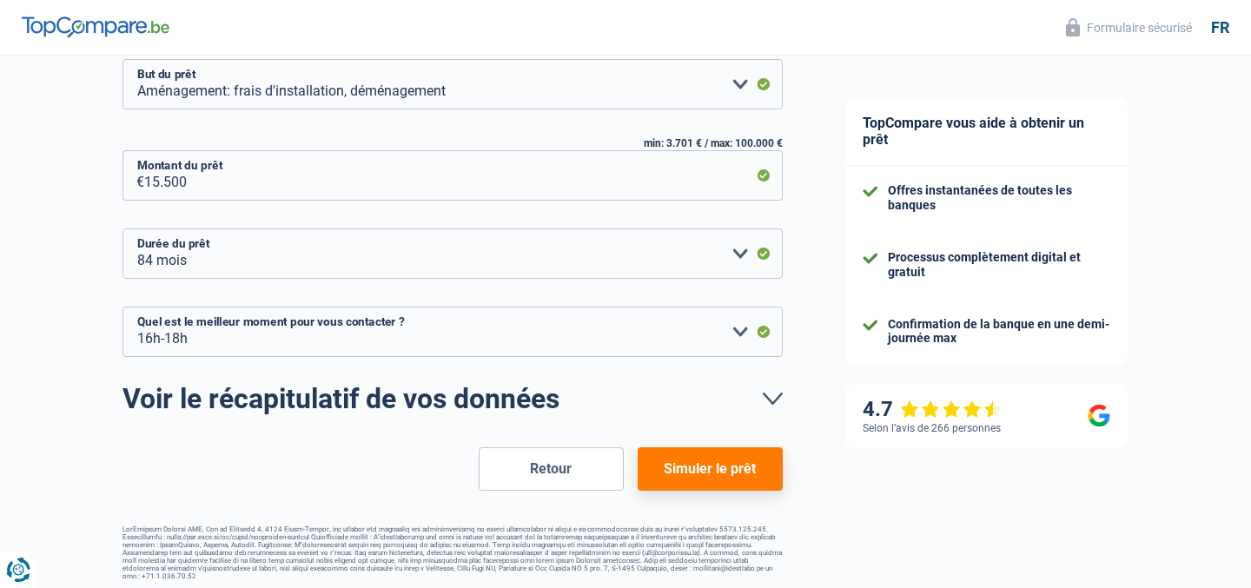
click at [715, 474] on button "Simuler le prêt" at bounding box center [710, 469] width 145 height 43
